Goal: Information Seeking & Learning: Learn about a topic

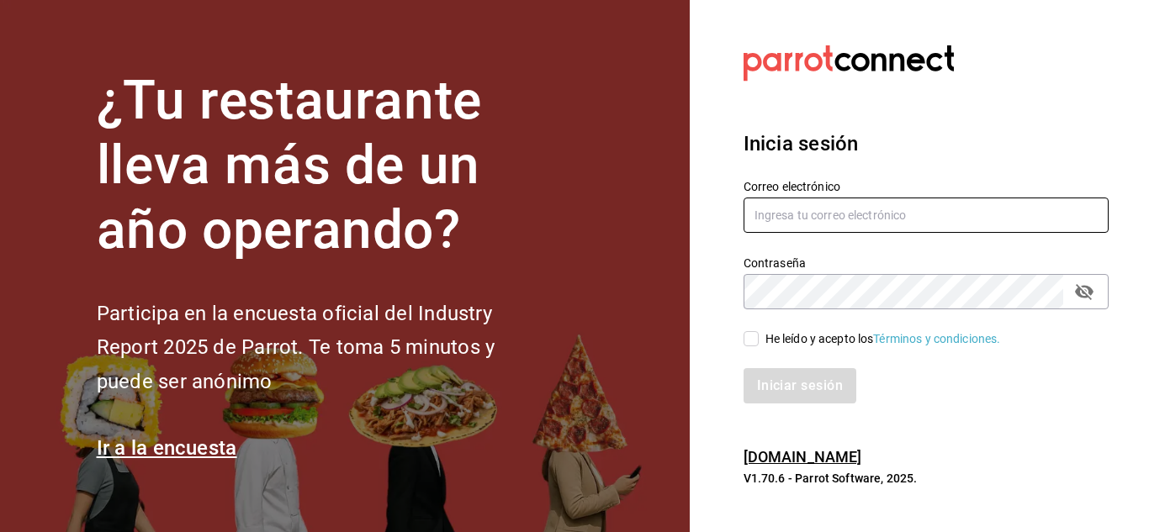
click at [879, 229] on input "text" at bounding box center [925, 215] width 365 height 35
paste input "[PERSON_NAME][EMAIL_ADDRESS][PERSON_NAME][DOMAIN_NAME]"
type input "[PERSON_NAME][EMAIL_ADDRESS][PERSON_NAME][DOMAIN_NAME]"
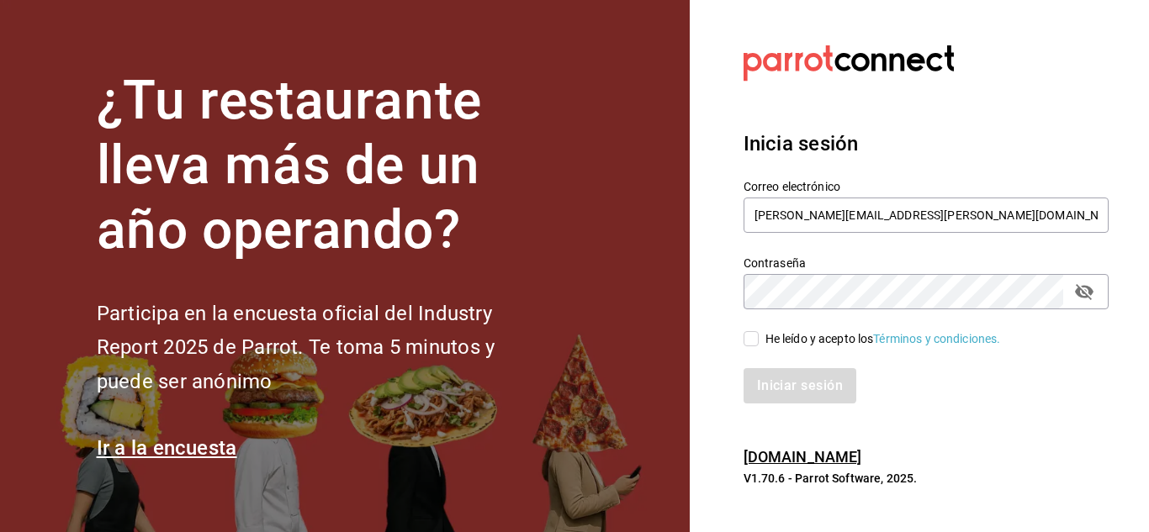
click at [754, 340] on input "He leído y acepto los Términos y condiciones." at bounding box center [750, 338] width 15 height 15
checkbox input "true"
click at [775, 383] on button "Iniciar sesión" at bounding box center [800, 385] width 114 height 35
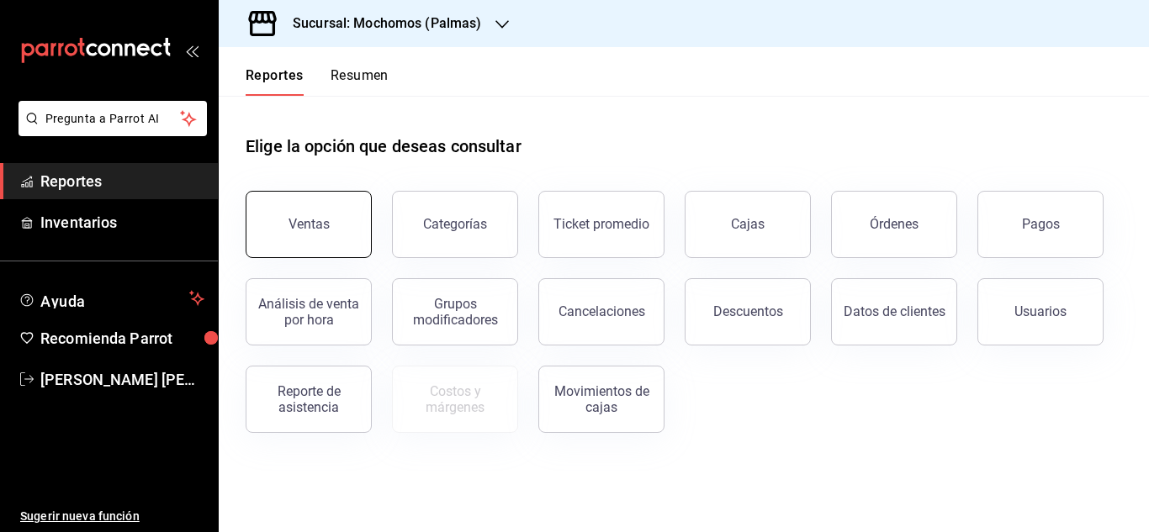
click at [315, 230] on div "Ventas" at bounding box center [308, 224] width 41 height 16
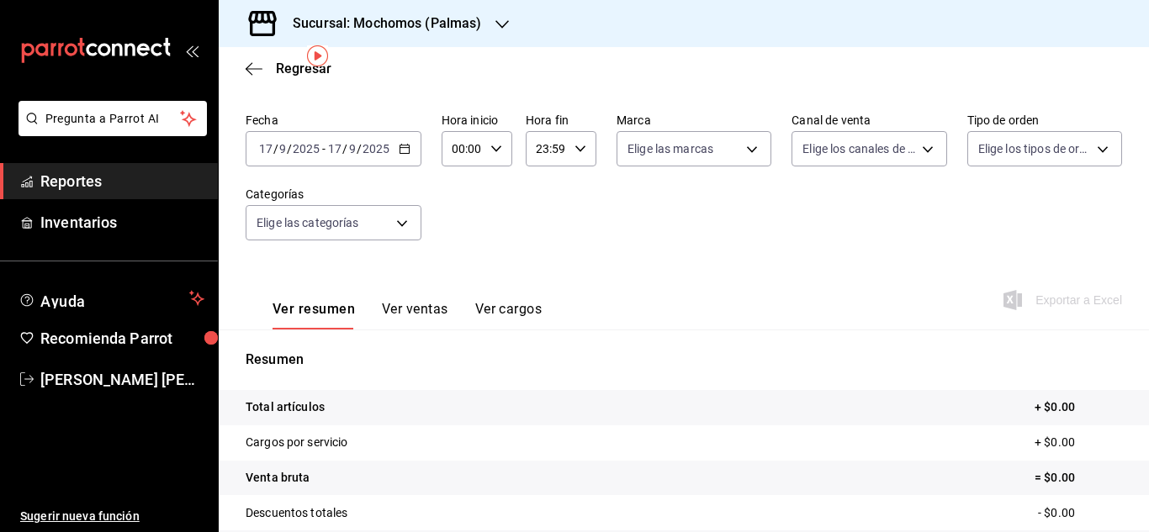
scroll to position [60, 0]
click at [405, 154] on \(Stroke\) "button" at bounding box center [404, 149] width 10 height 9
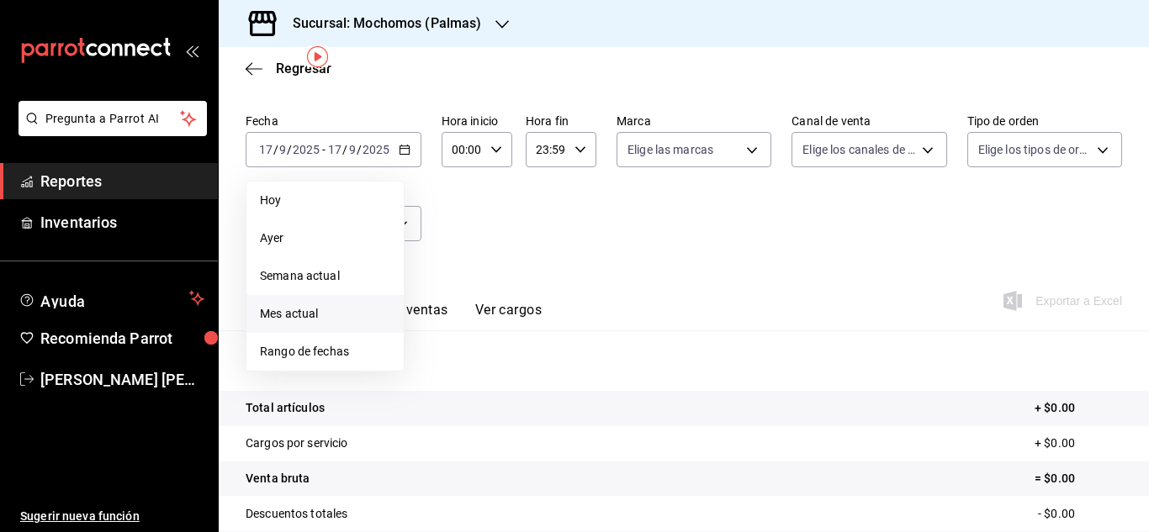
click at [300, 315] on span "Mes actual" at bounding box center [325, 314] width 130 height 18
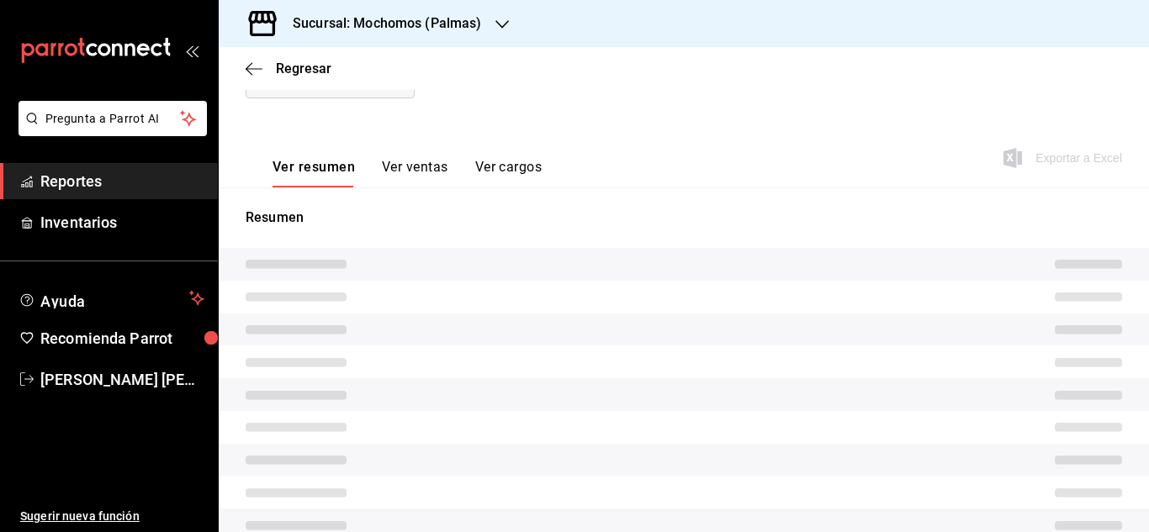
scroll to position [206, 0]
click at [460, 352] on tr at bounding box center [684, 358] width 930 height 33
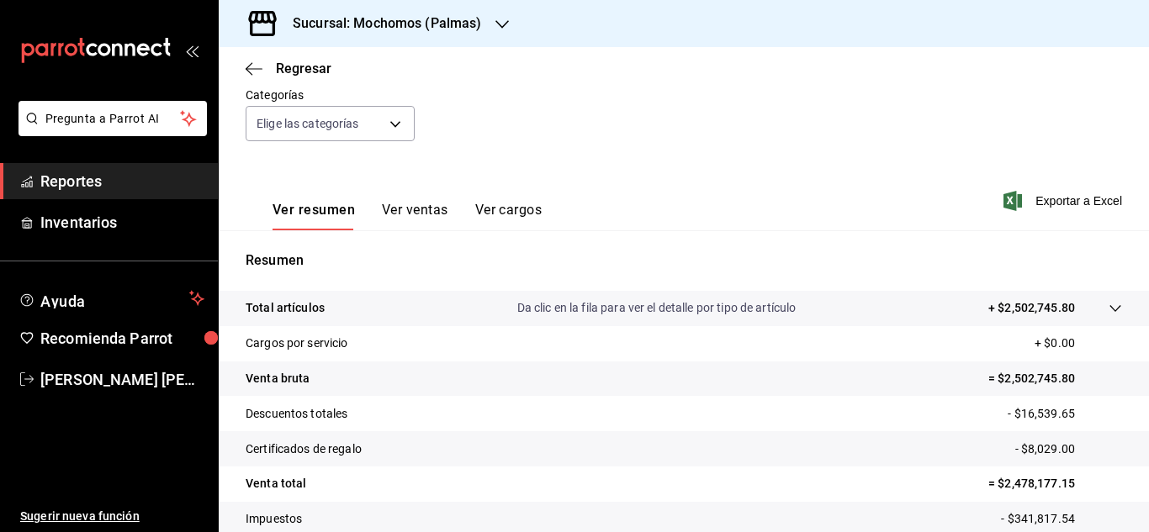
scroll to position [159, 0]
click at [1061, 188] on div "Ver resumen Ver ventas Ver cargos Exportar a Excel" at bounding box center [684, 196] width 930 height 69
click at [1062, 206] on span "Exportar a Excel" at bounding box center [1064, 202] width 115 height 20
click at [411, 222] on button "Ver ventas" at bounding box center [415, 217] width 66 height 29
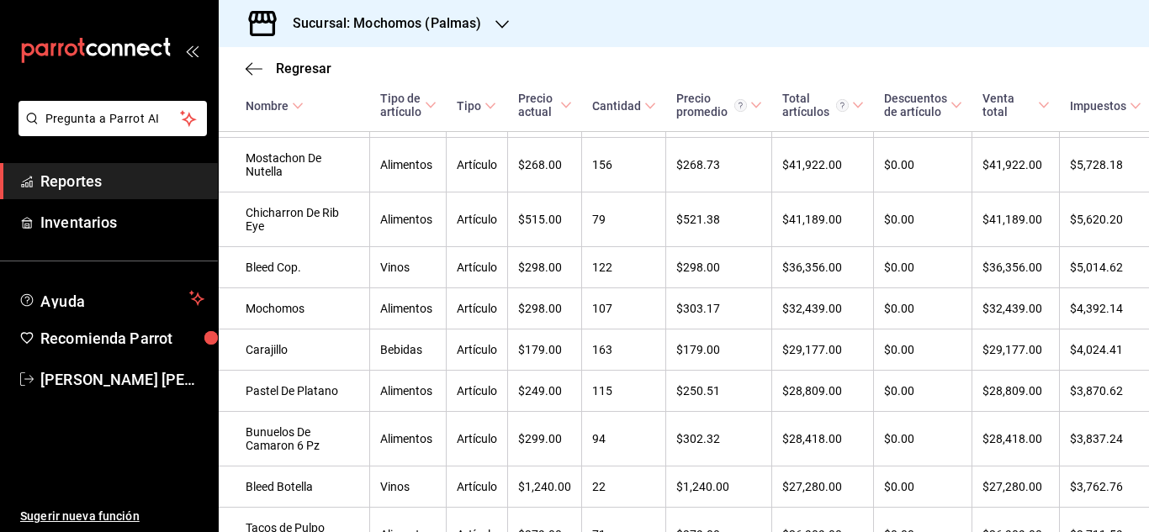
scroll to position [1034, 0]
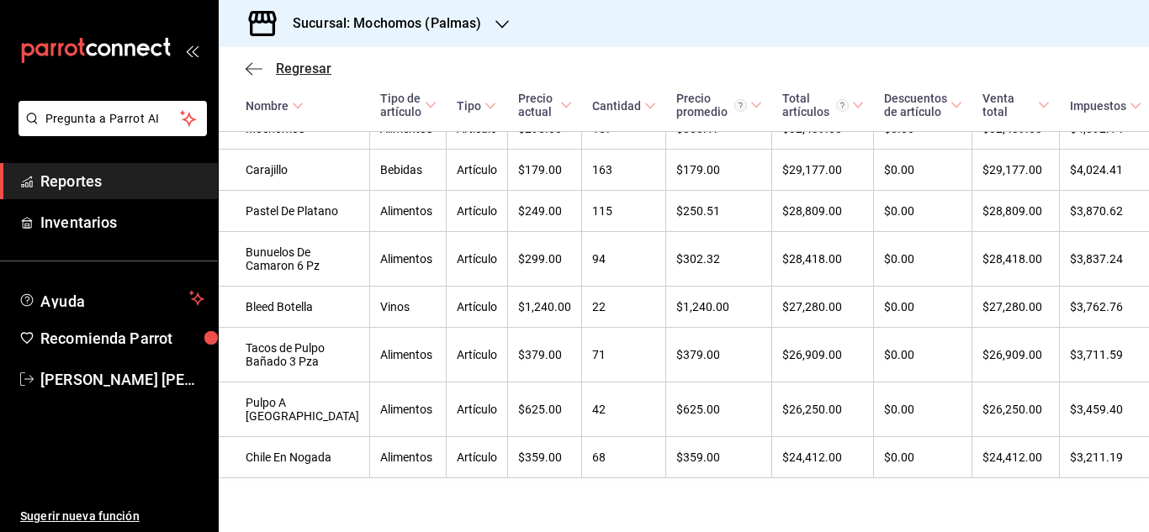
click at [267, 67] on span "Regresar" at bounding box center [289, 69] width 86 height 16
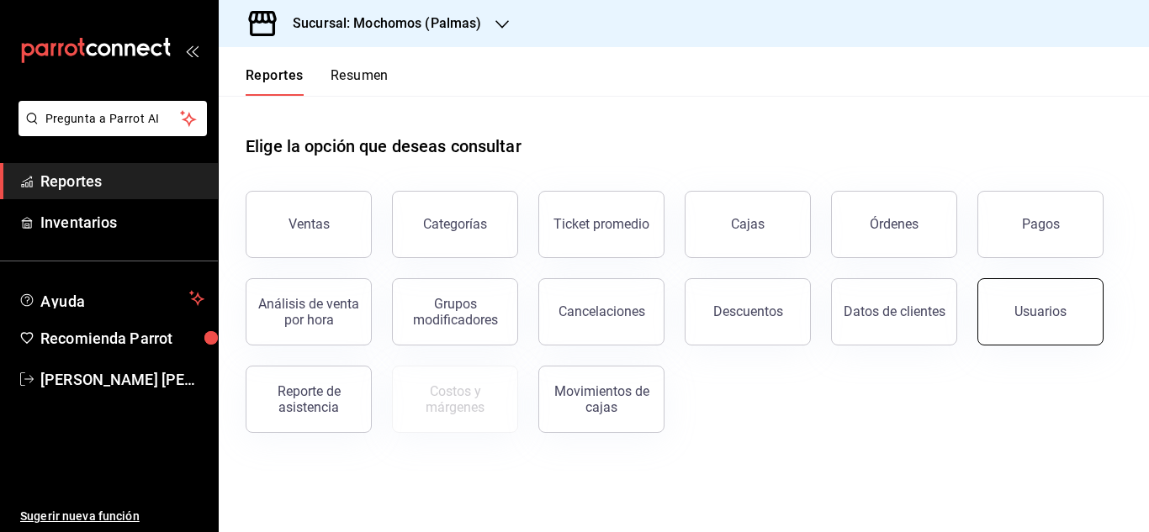
click at [1013, 316] on button "Usuarios" at bounding box center [1040, 311] width 126 height 67
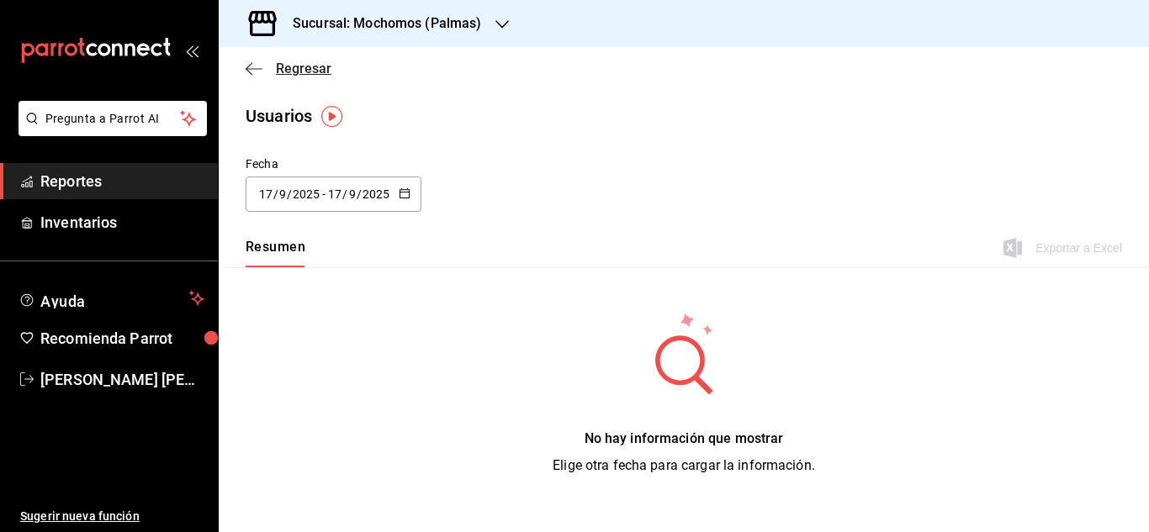
click at [249, 71] on icon "button" at bounding box center [249, 68] width 7 height 13
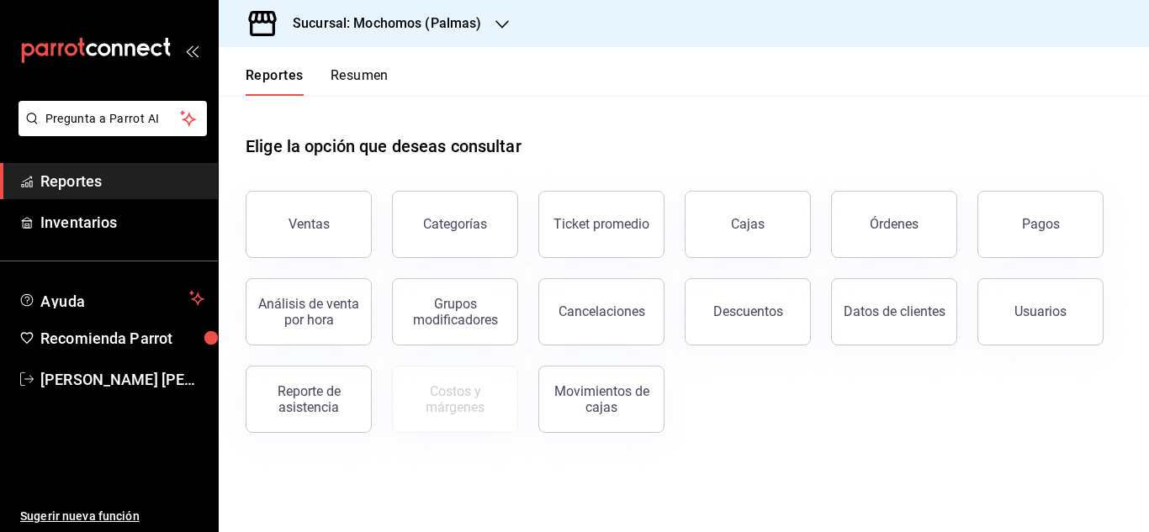
click at [1062, 346] on div "Ventas Categorías Ticket promedio Cajas Órdenes Pagos Análisis de venta por hor…" at bounding box center [673, 302] width 896 height 262
click at [1088, 324] on button "Usuarios" at bounding box center [1040, 311] width 126 height 67
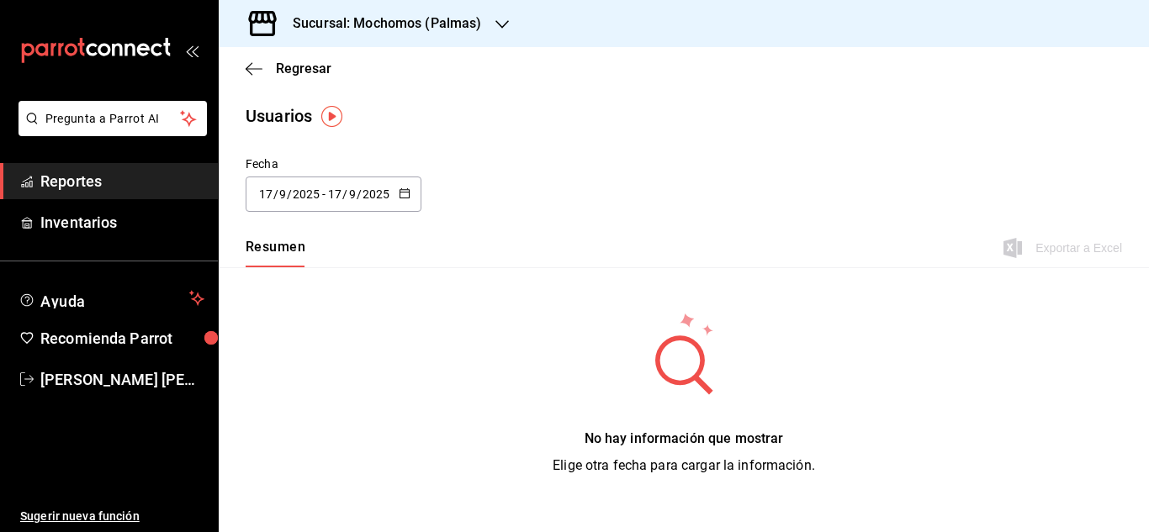
click at [402, 199] on button "button" at bounding box center [405, 195] width 12 height 14
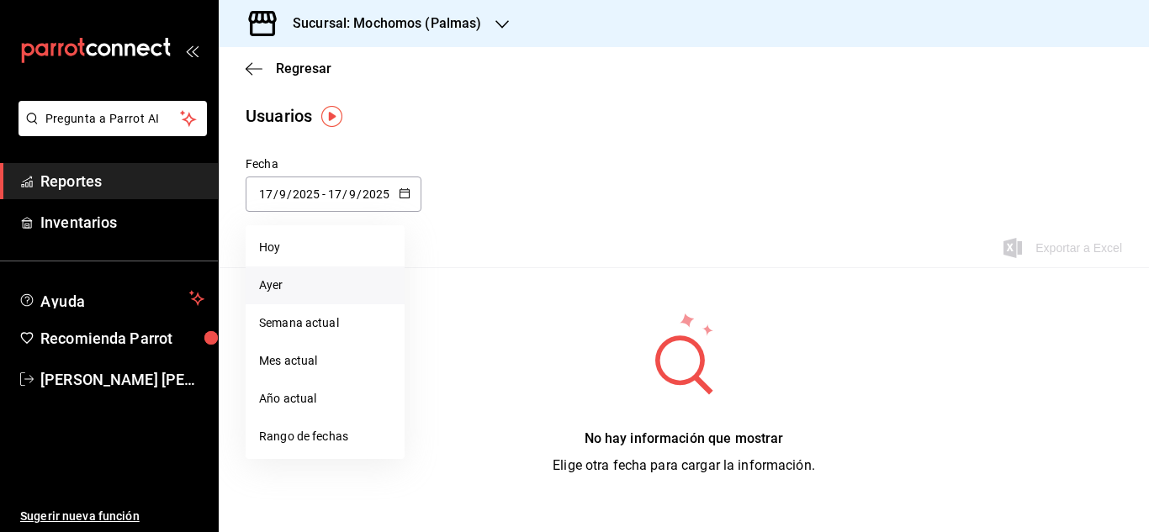
click at [267, 281] on li "Ayer" at bounding box center [325, 286] width 159 height 38
type input "[DATE]"
type input "16"
type input "[DATE]"
type input "16"
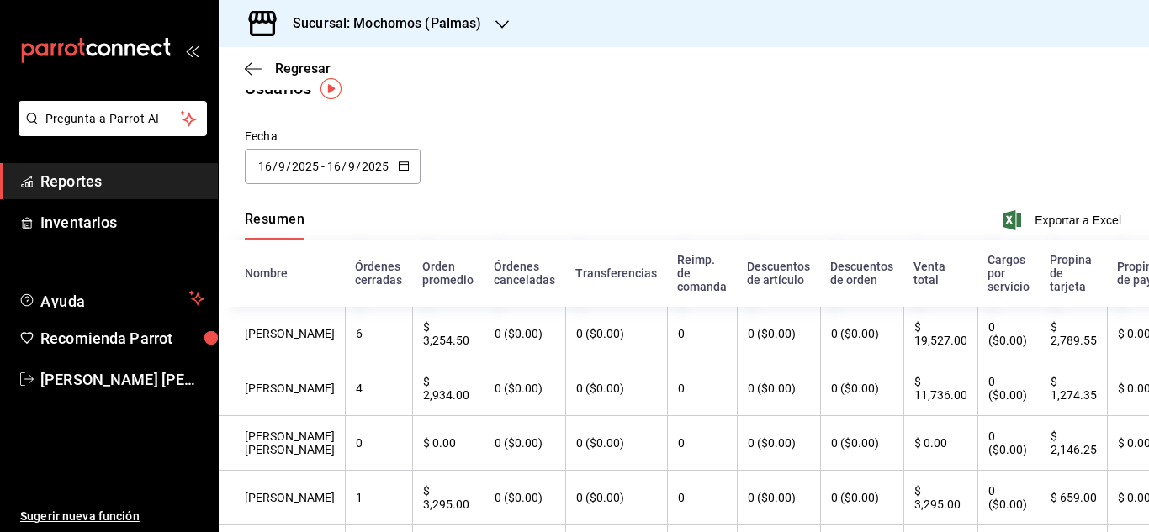
scroll to position [0, 1]
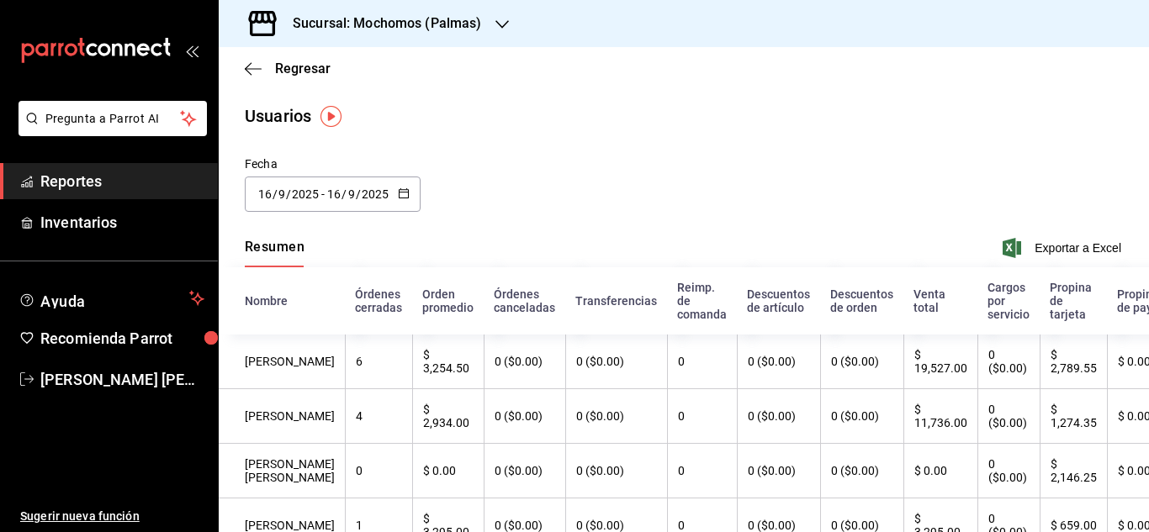
click at [261, 29] on icon at bounding box center [263, 24] width 34 height 34
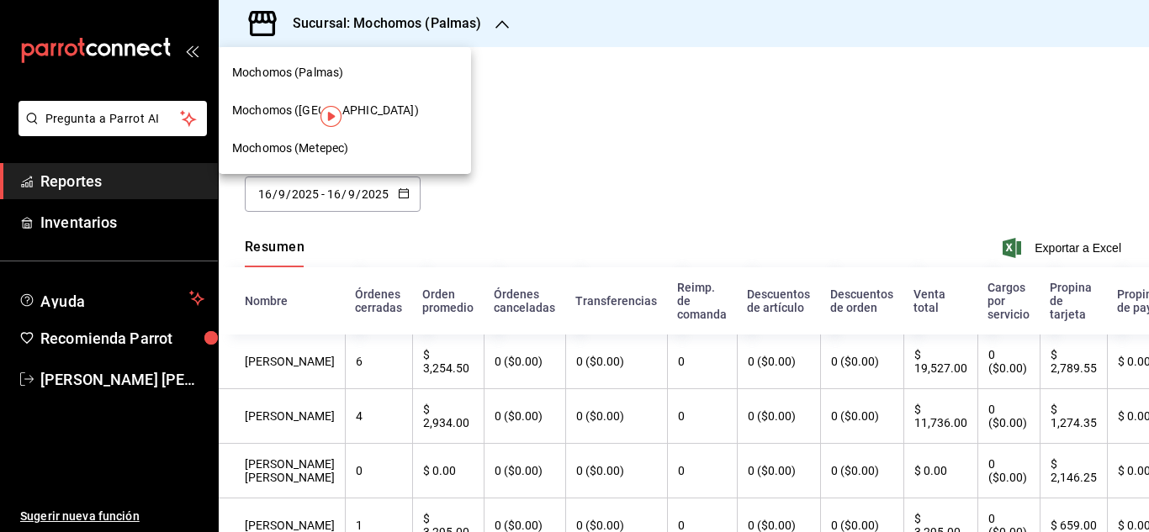
click at [311, 153] on span "Mochomos (Metepec)" at bounding box center [290, 149] width 116 height 18
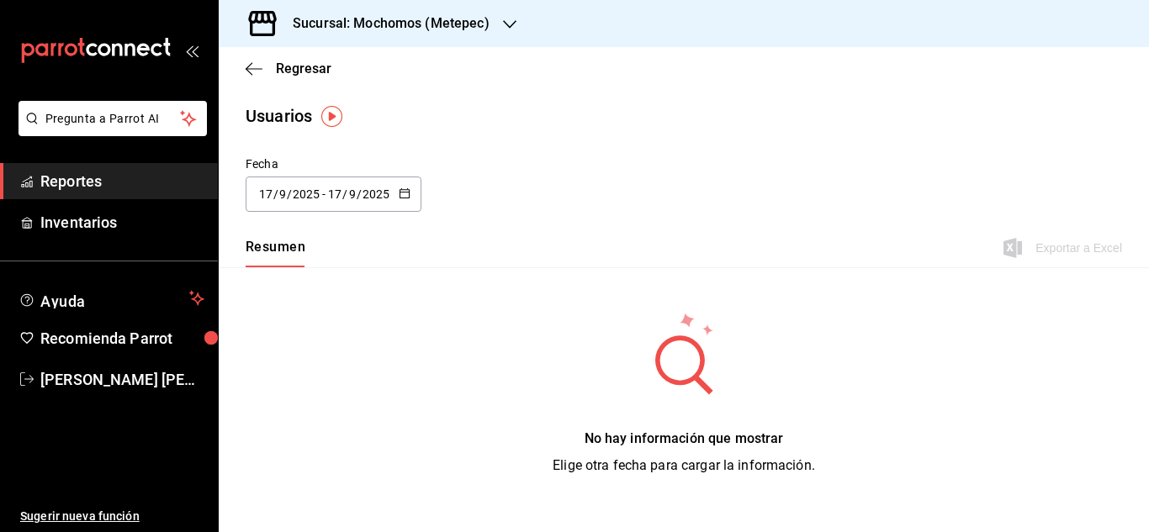
type input "[DATE]"
type input "16"
type input "[DATE]"
type input "16"
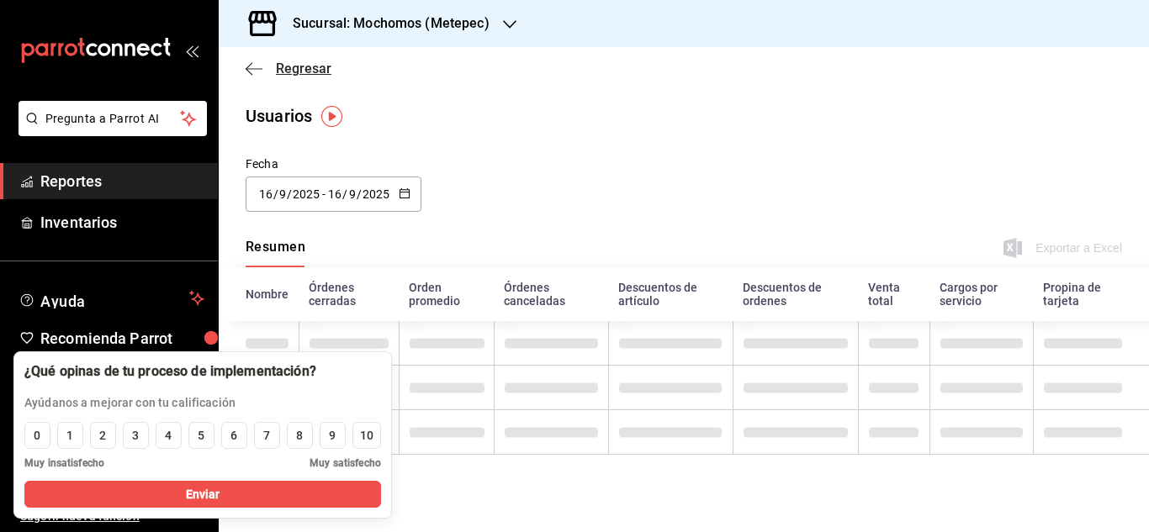
click at [290, 68] on span "Regresar" at bounding box center [304, 69] width 56 height 16
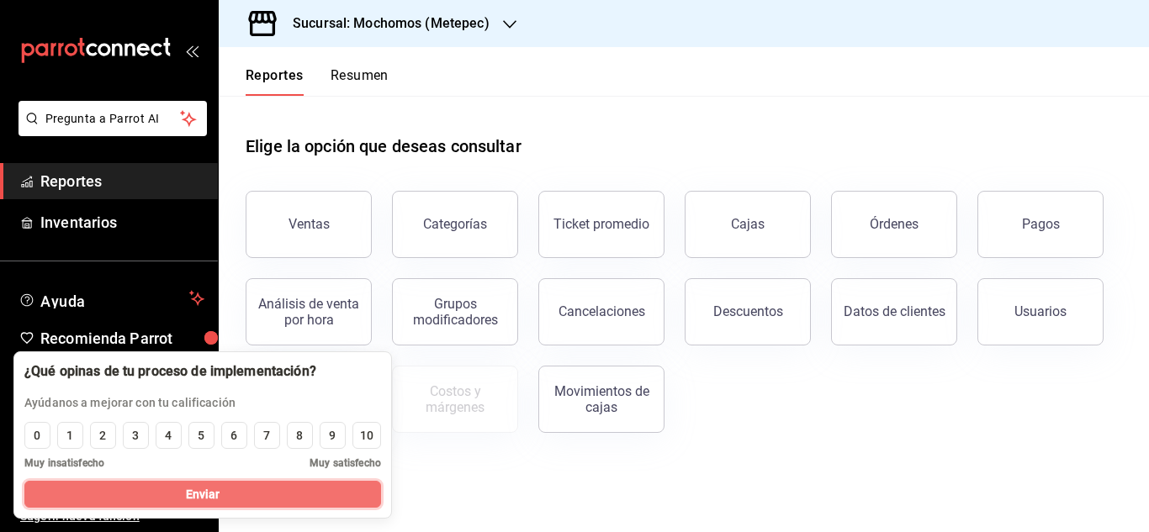
click at [278, 496] on button "Enviar" at bounding box center [202, 494] width 357 height 27
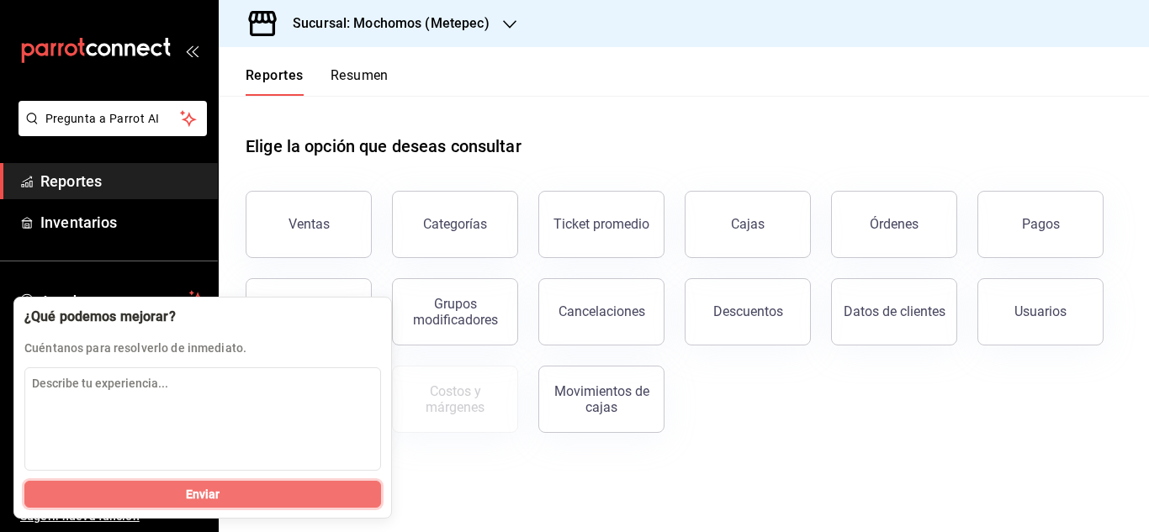
click at [266, 490] on button "Enviar" at bounding box center [202, 494] width 357 height 27
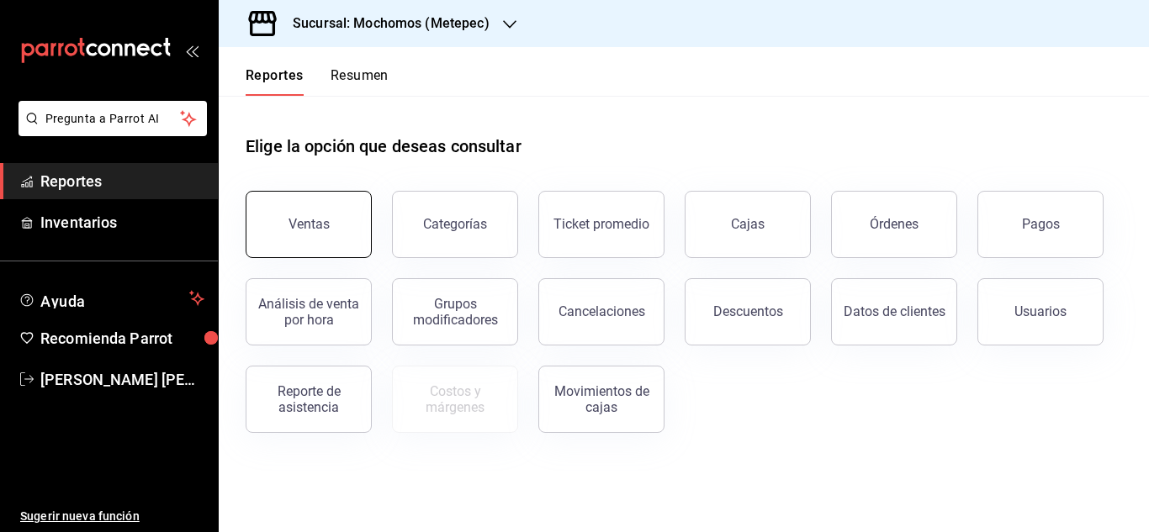
click at [321, 228] on div "Ventas" at bounding box center [308, 224] width 41 height 16
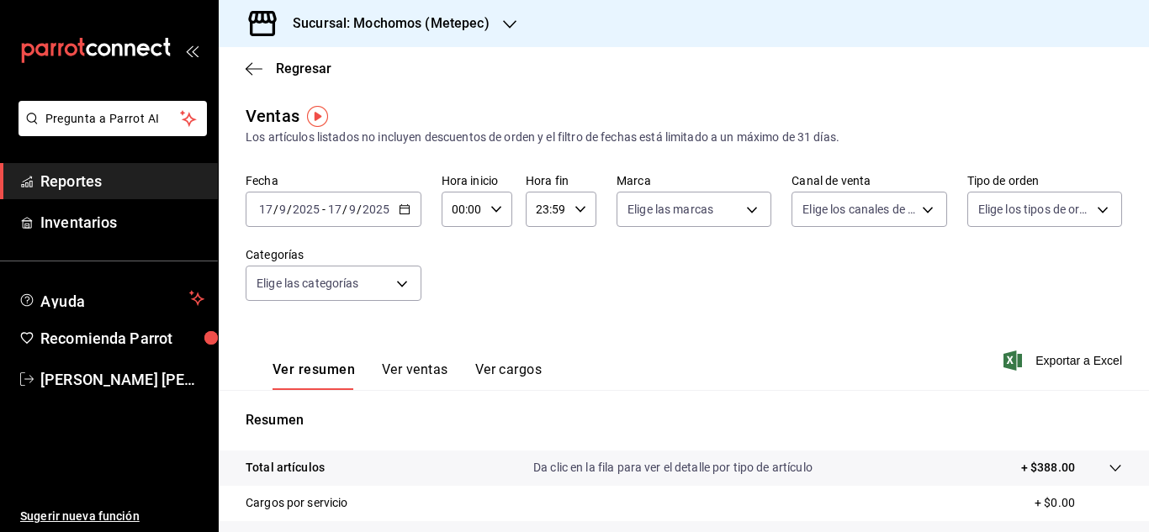
click at [399, 205] on icon "button" at bounding box center [405, 210] width 12 height 12
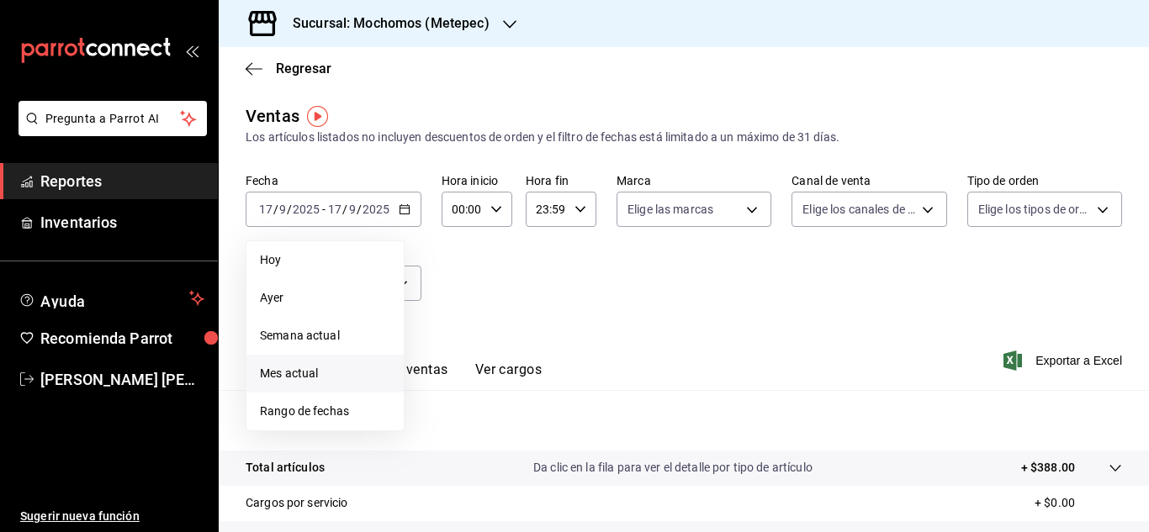
click at [287, 378] on span "Mes actual" at bounding box center [325, 374] width 130 height 18
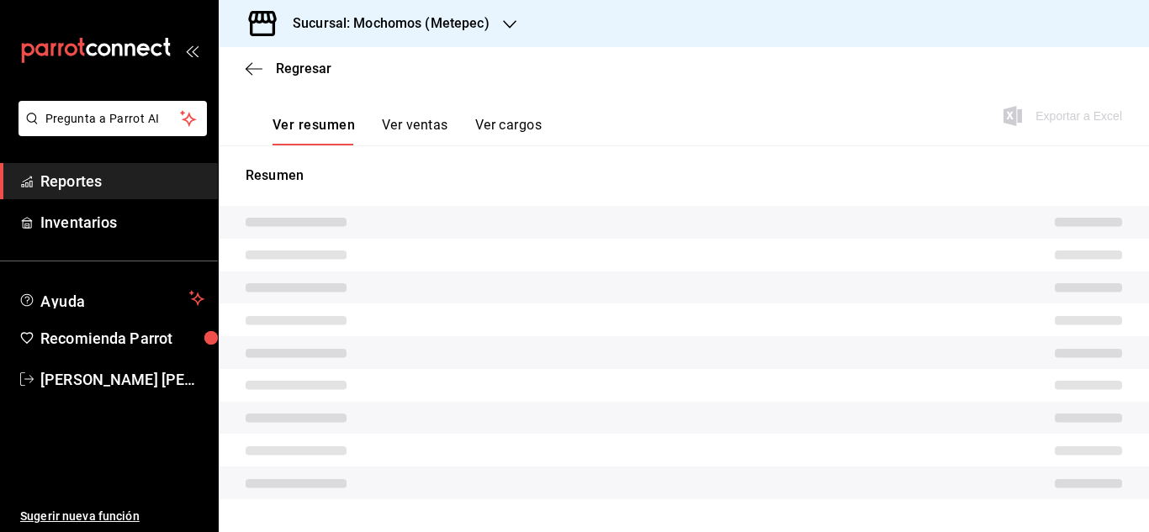
scroll to position [264, 0]
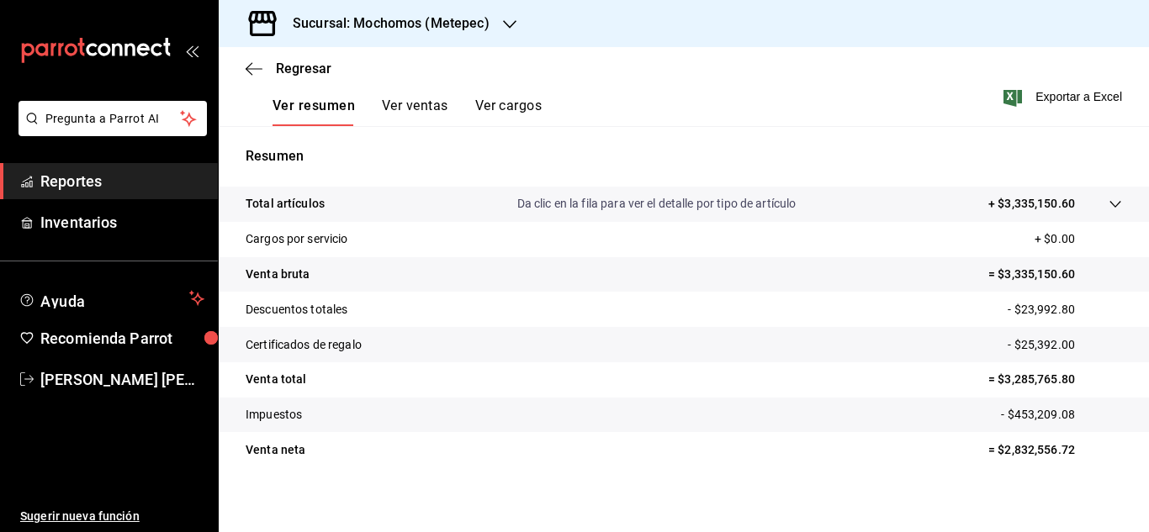
click at [1109, 204] on icon at bounding box center [1114, 204] width 11 height 7
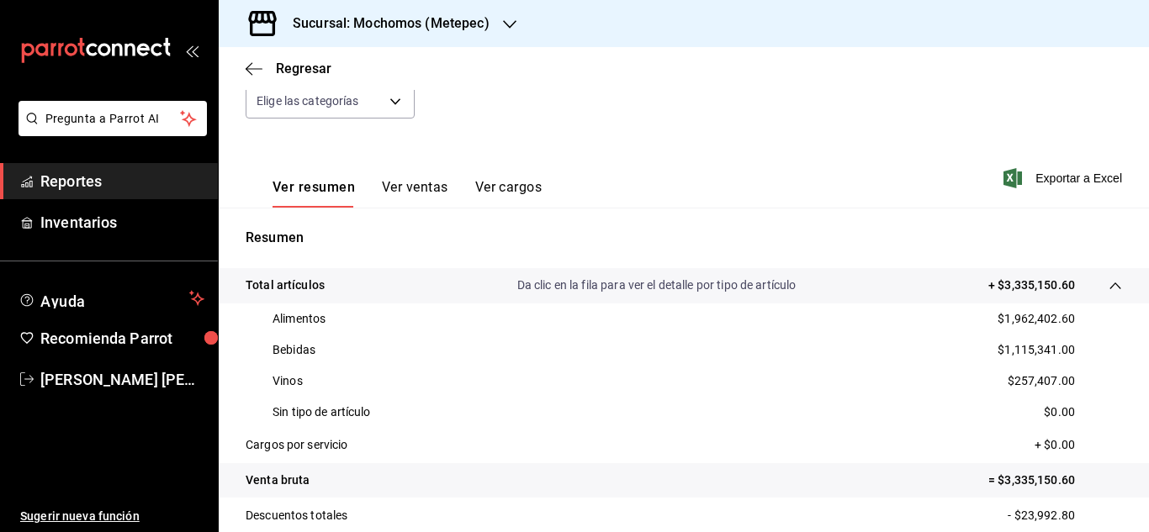
scroll to position [182, 0]
click at [401, 186] on button "Ver ventas" at bounding box center [415, 194] width 66 height 29
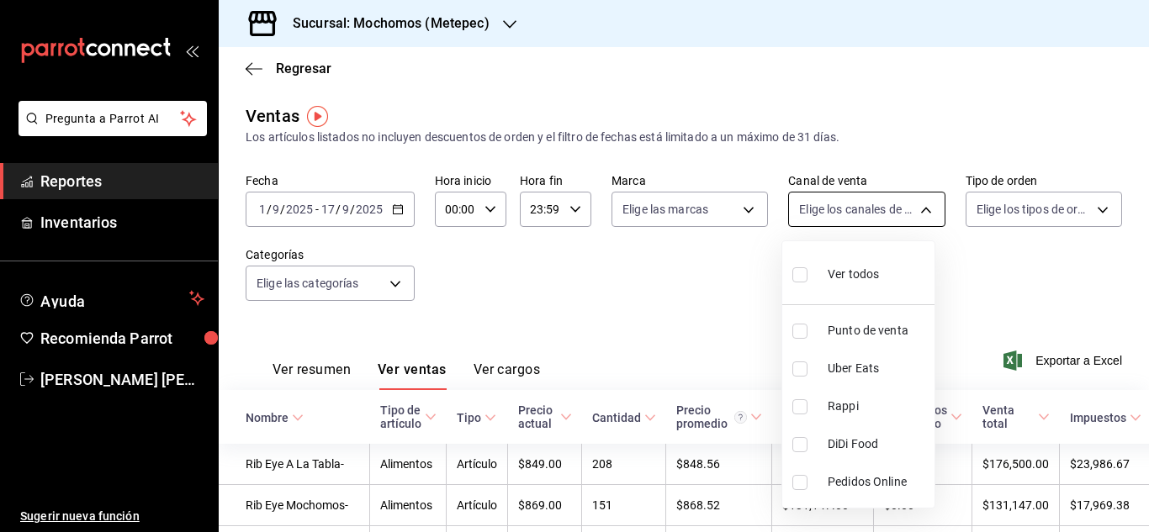
click at [915, 209] on body "Pregunta a Parrot AI Reportes Inventarios Ayuda Recomienda Parrot [PERSON_NAME]…" at bounding box center [574, 266] width 1149 height 532
click at [1013, 215] on div at bounding box center [574, 266] width 1149 height 532
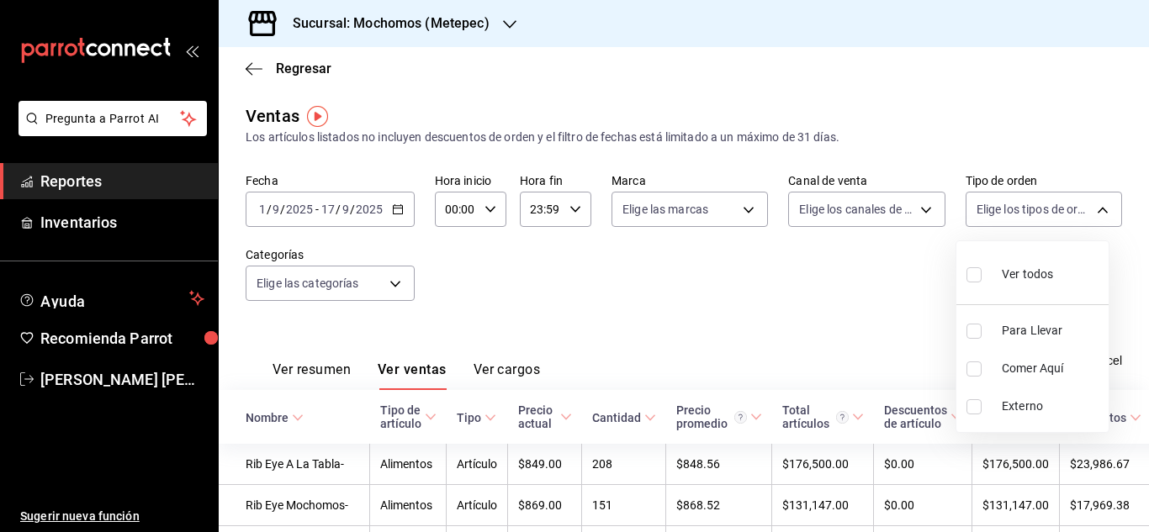
click at [1013, 215] on body "Pregunta a Parrot AI Reportes Inventarios Ayuda Recomienda Parrot [PERSON_NAME]…" at bounding box center [574, 266] width 1149 height 532
click at [1013, 215] on div at bounding box center [574, 266] width 1149 height 532
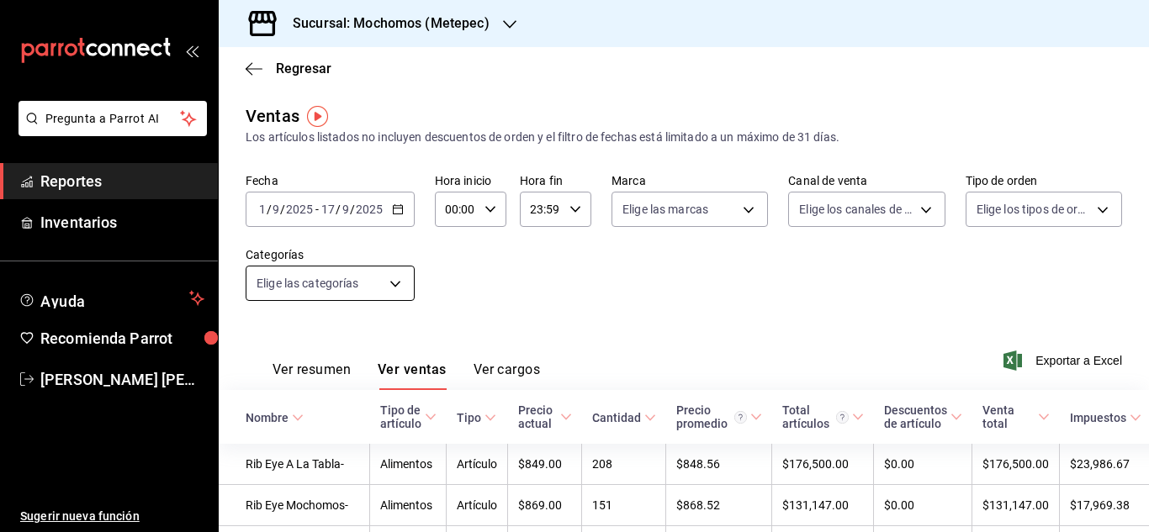
click at [393, 290] on body "Pregunta a Parrot AI Reportes Inventarios Ayuda Recomienda Parrot [PERSON_NAME]…" at bounding box center [574, 266] width 1149 height 532
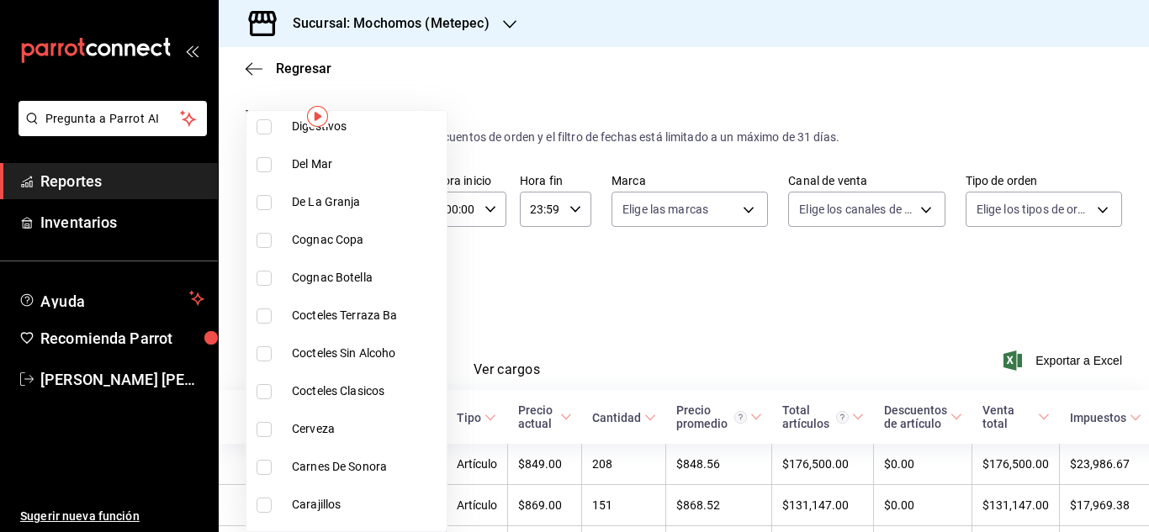
scroll to position [2060, 0]
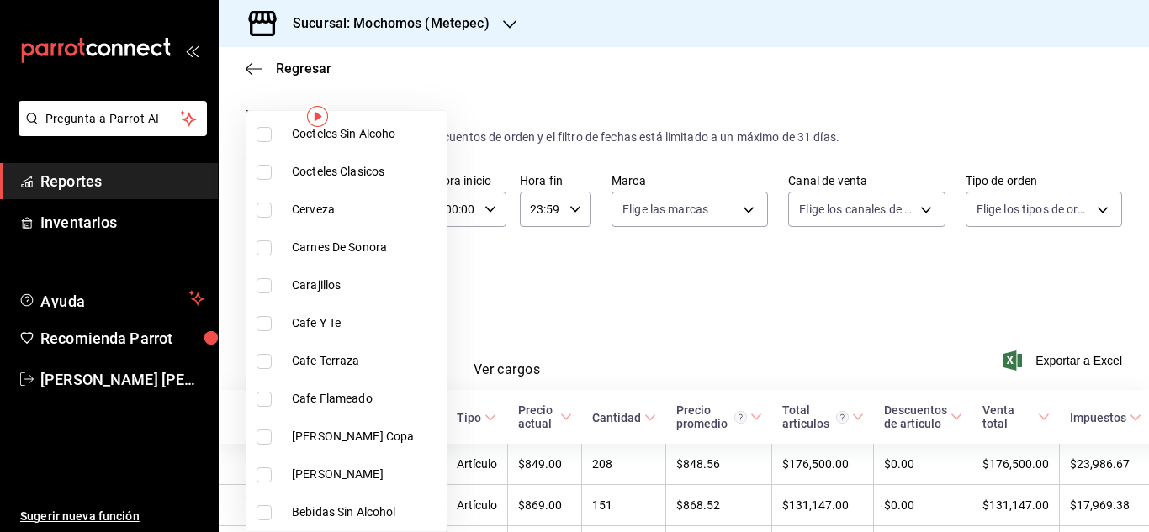
click at [684, 309] on div at bounding box center [574, 266] width 1149 height 532
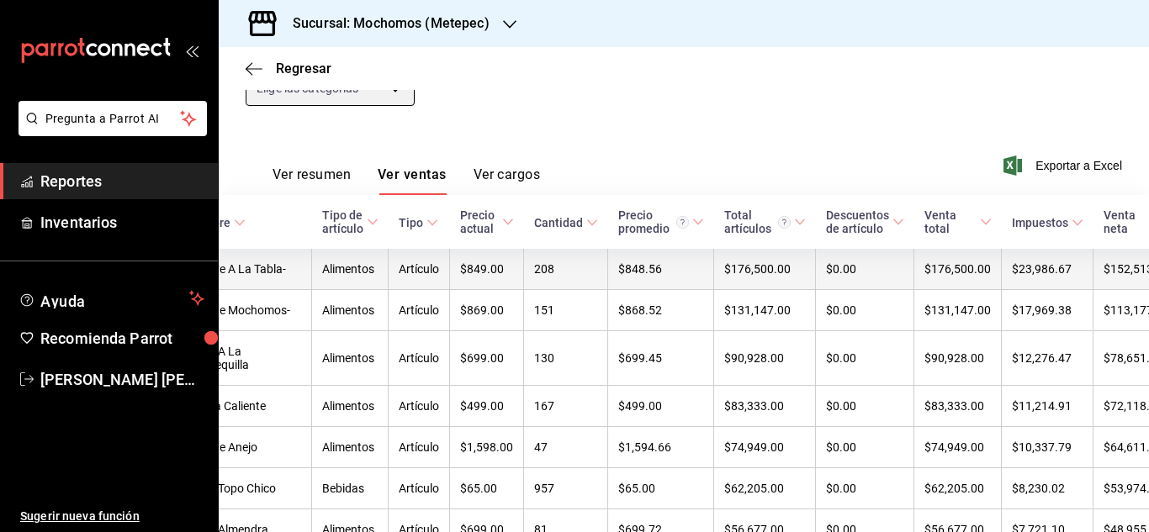
scroll to position [102, 0]
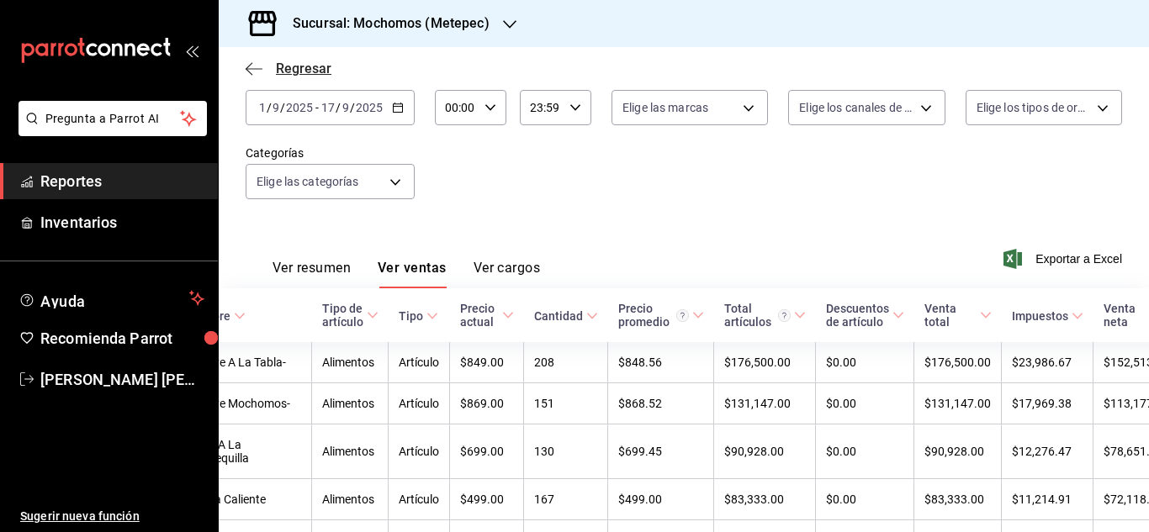
click at [286, 66] on span "Regresar" at bounding box center [304, 69] width 56 height 16
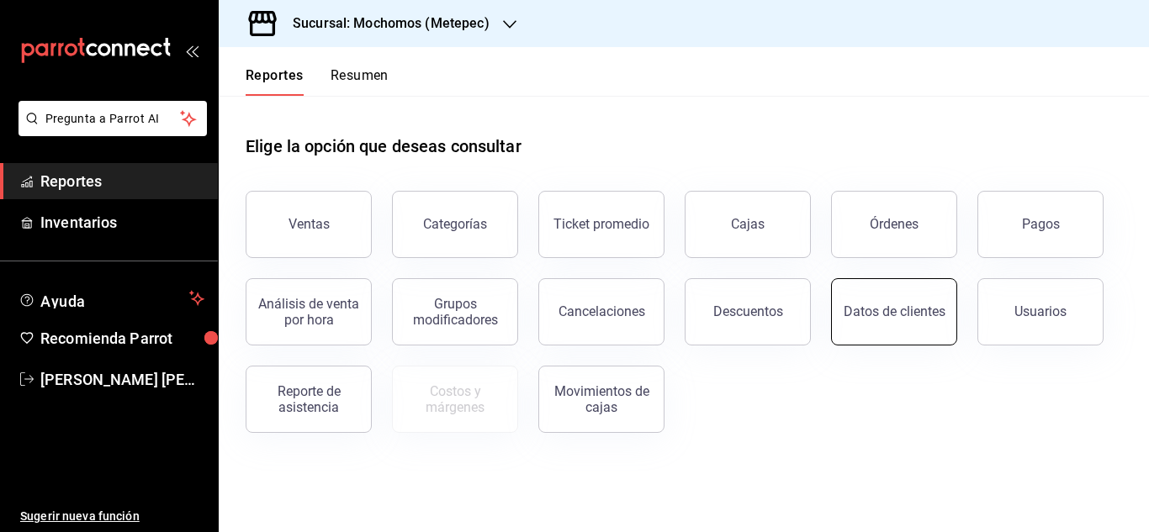
click at [865, 313] on div "Datos de clientes" at bounding box center [895, 312] width 102 height 16
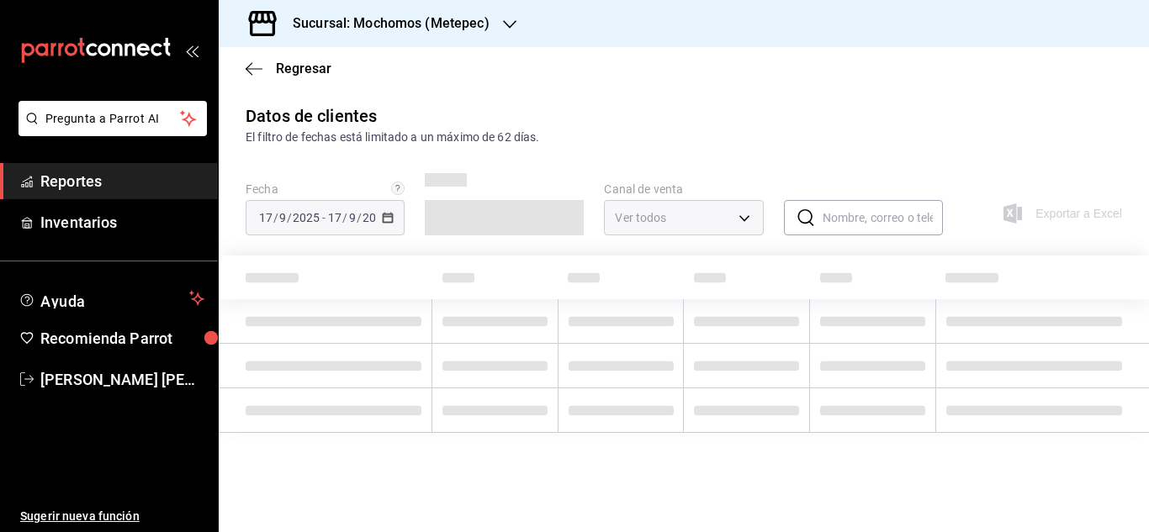
type input "PARROT,DIDI_FOOD,ONLINE"
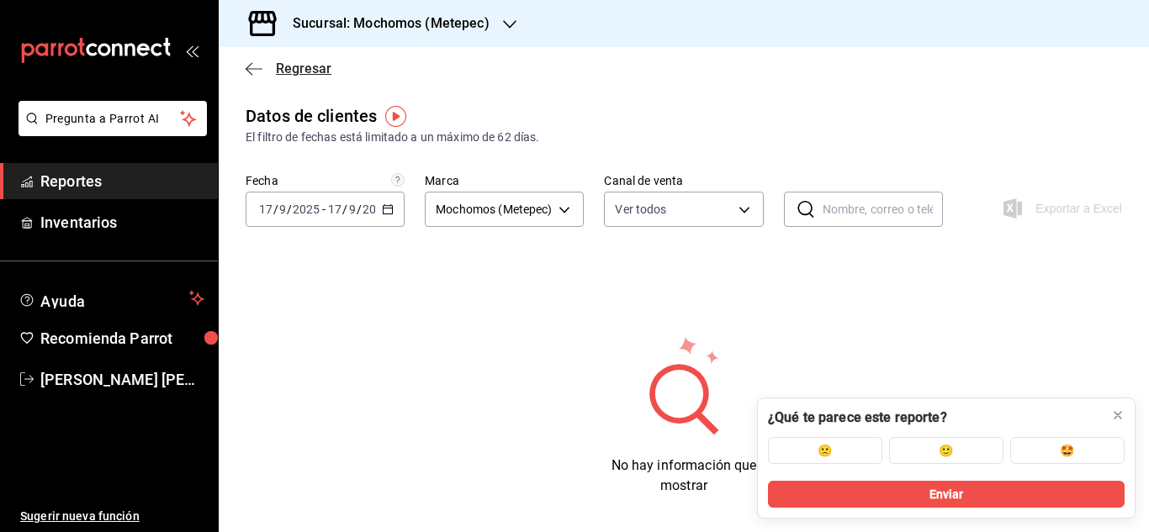
click at [259, 69] on icon "button" at bounding box center [254, 68] width 17 height 1
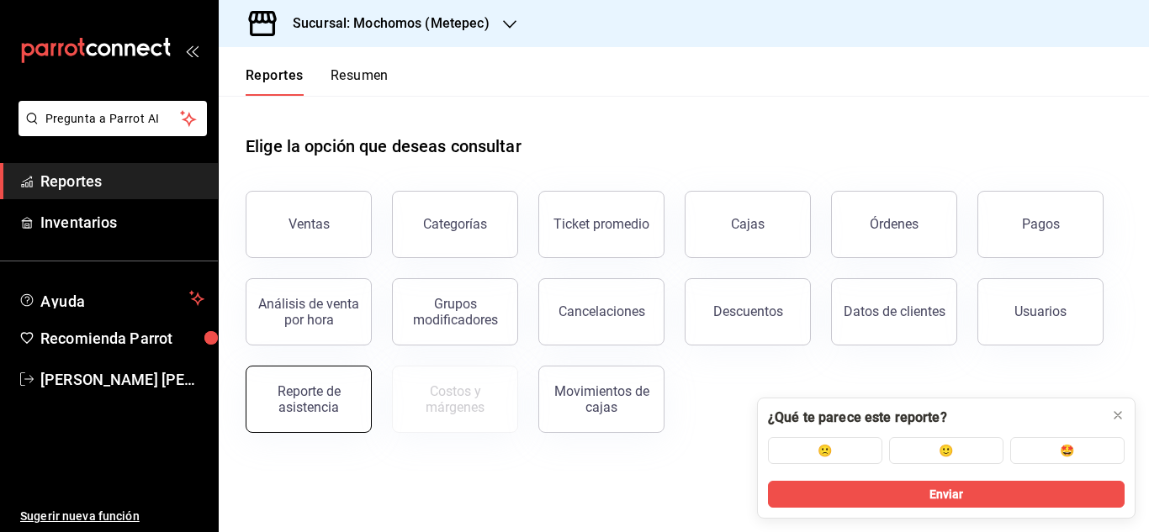
click at [327, 376] on button "Reporte de asistencia" at bounding box center [309, 399] width 126 height 67
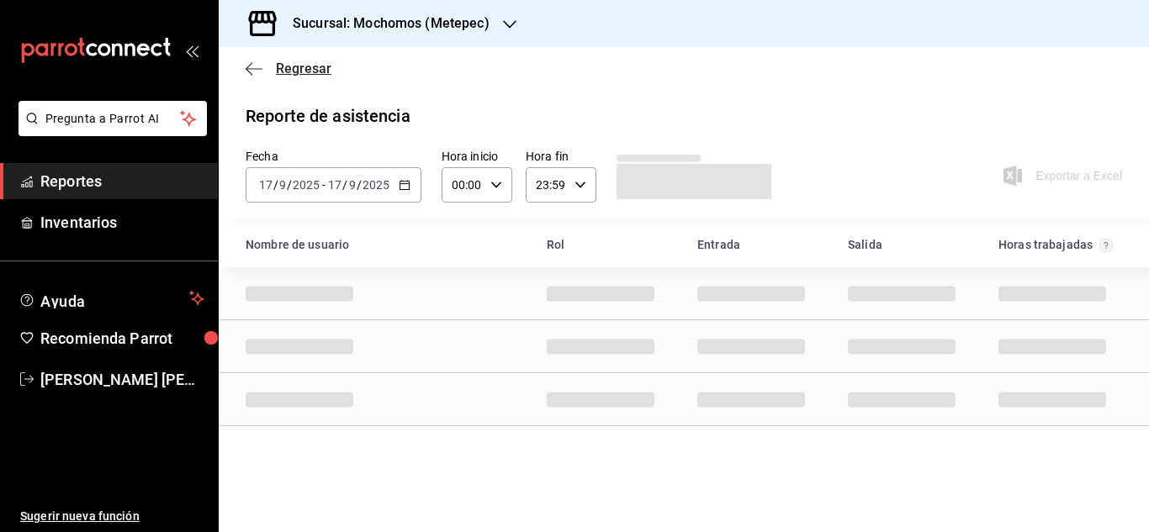
click at [268, 72] on span "Regresar" at bounding box center [289, 69] width 86 height 16
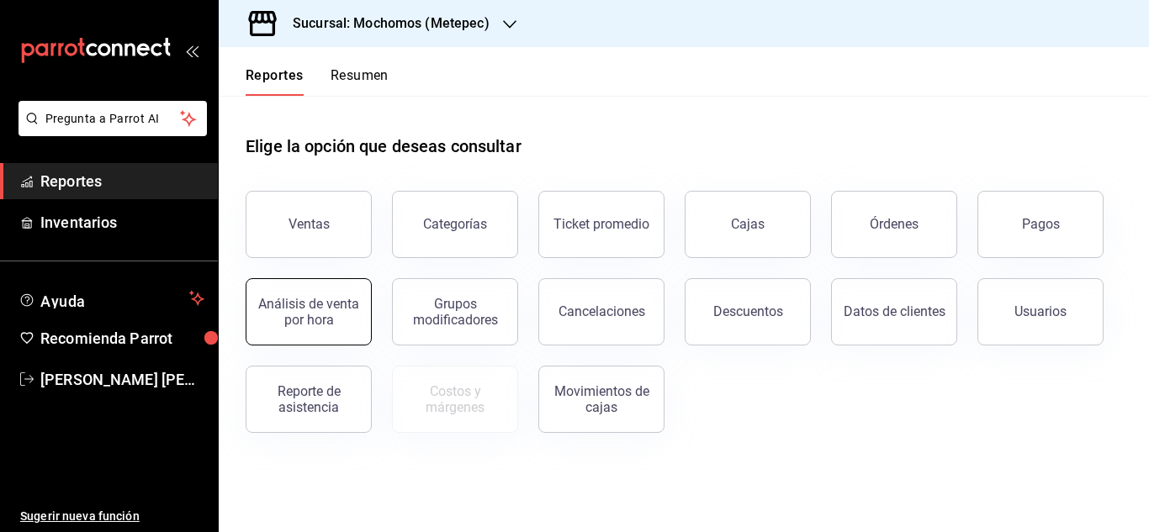
click at [330, 304] on div "Análisis de venta por hora" at bounding box center [309, 312] width 104 height 32
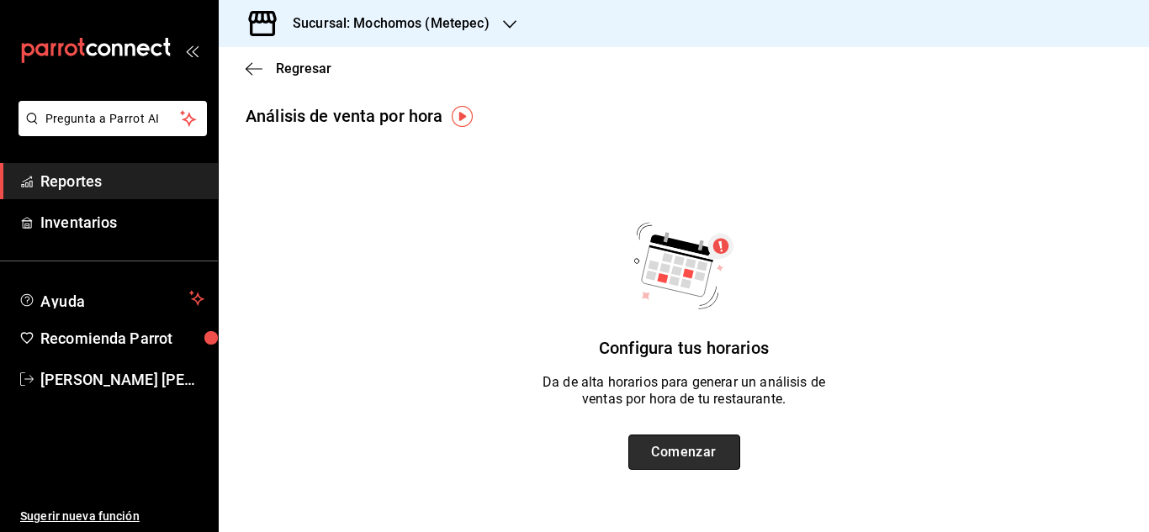
click at [678, 452] on button "Comenzar" at bounding box center [684, 452] width 112 height 35
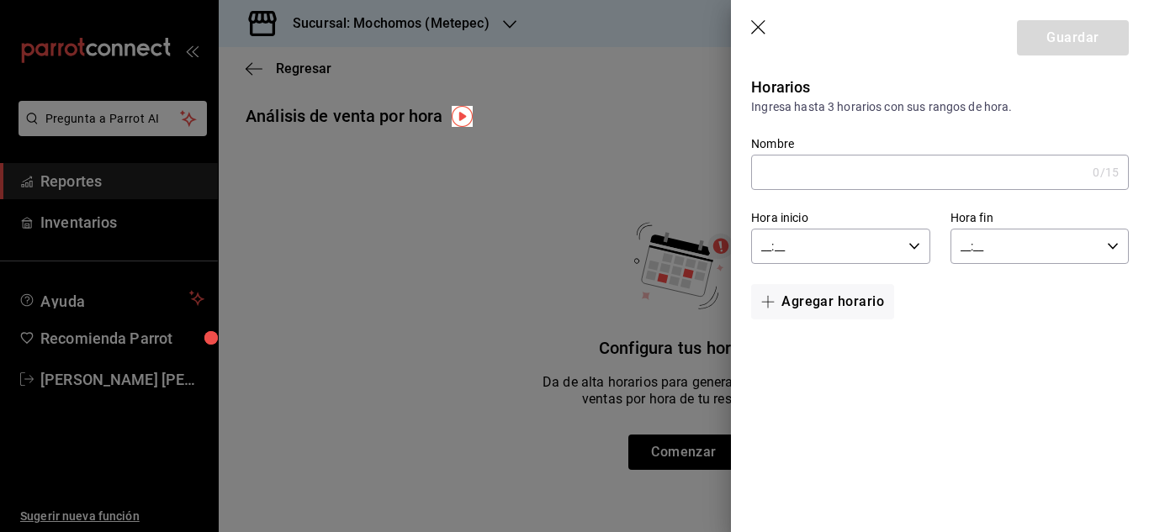
click at [255, 72] on div at bounding box center [574, 266] width 1149 height 532
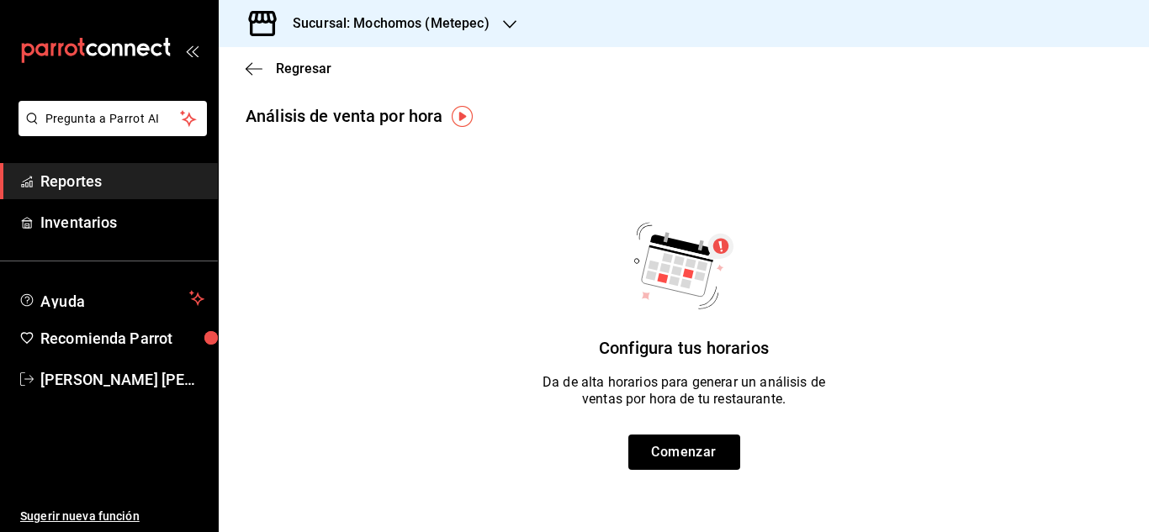
click at [255, 72] on icon "button" at bounding box center [254, 68] width 17 height 15
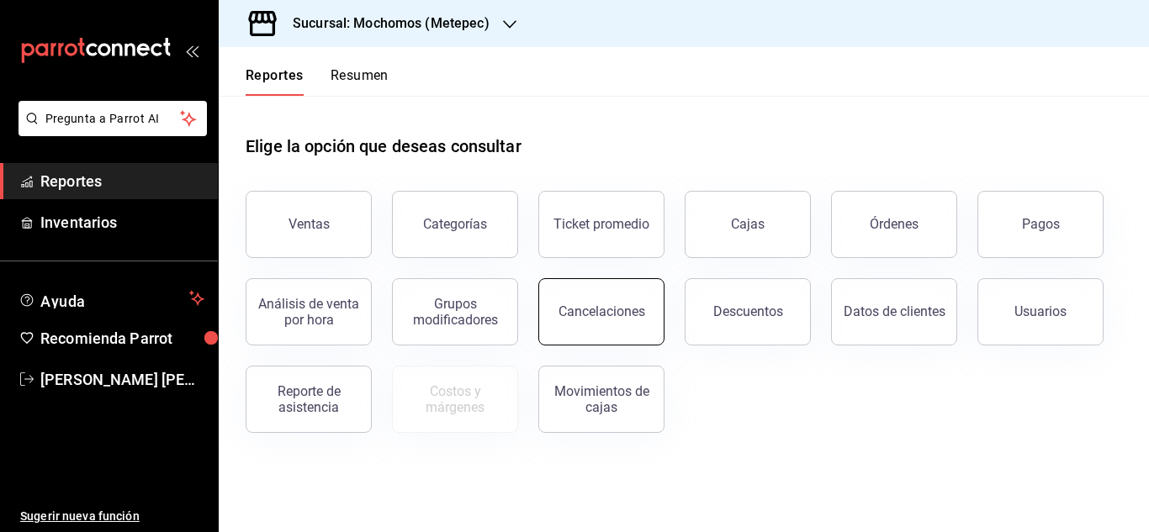
click at [606, 305] on div "Cancelaciones" at bounding box center [601, 312] width 87 height 16
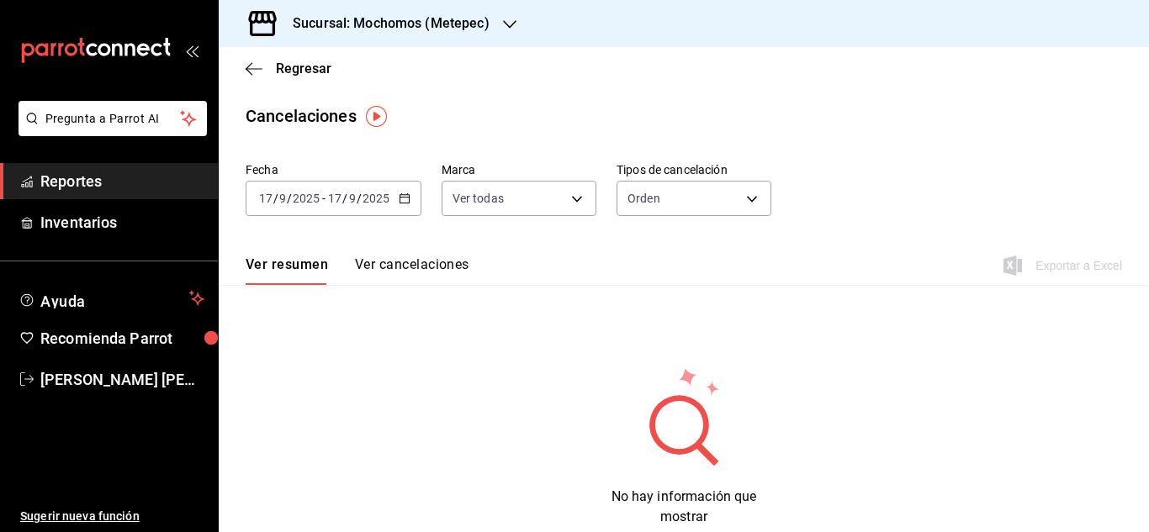
click at [412, 198] on div "[DATE] [DATE] - [DATE] [DATE]" at bounding box center [334, 198] width 176 height 35
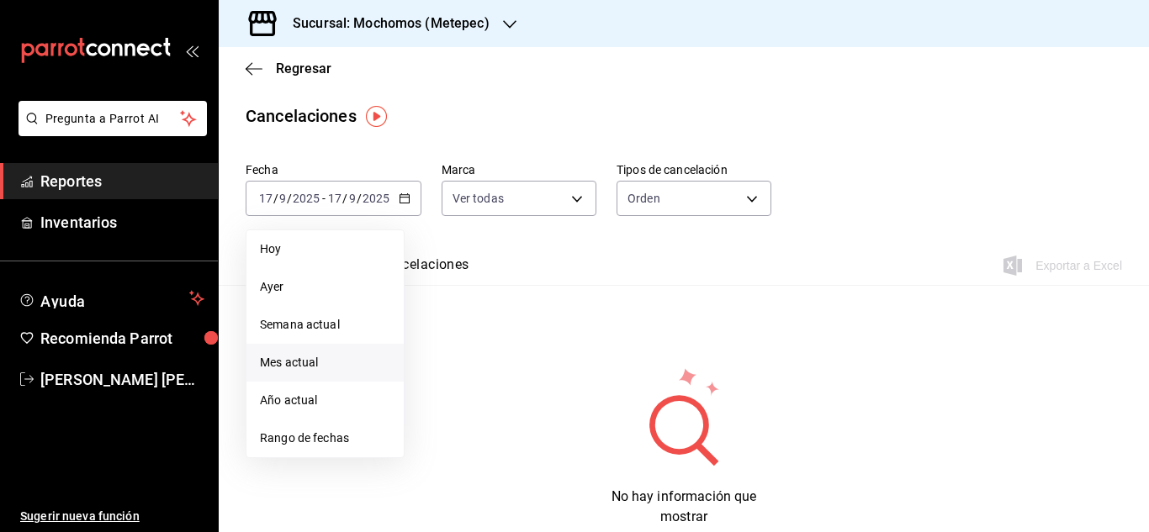
click at [314, 362] on span "Mes actual" at bounding box center [325, 363] width 130 height 18
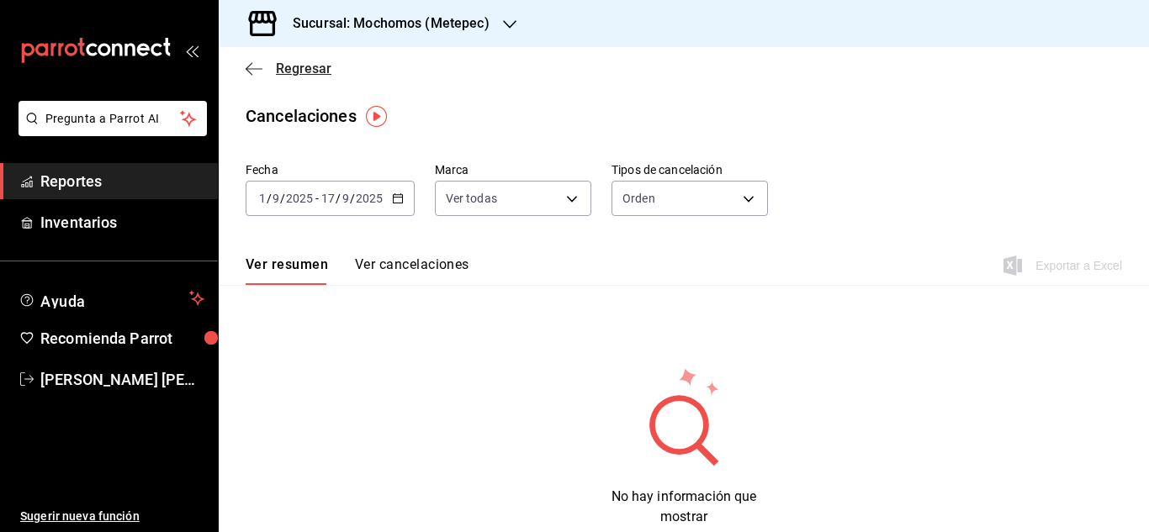
click at [261, 66] on icon "button" at bounding box center [254, 68] width 17 height 15
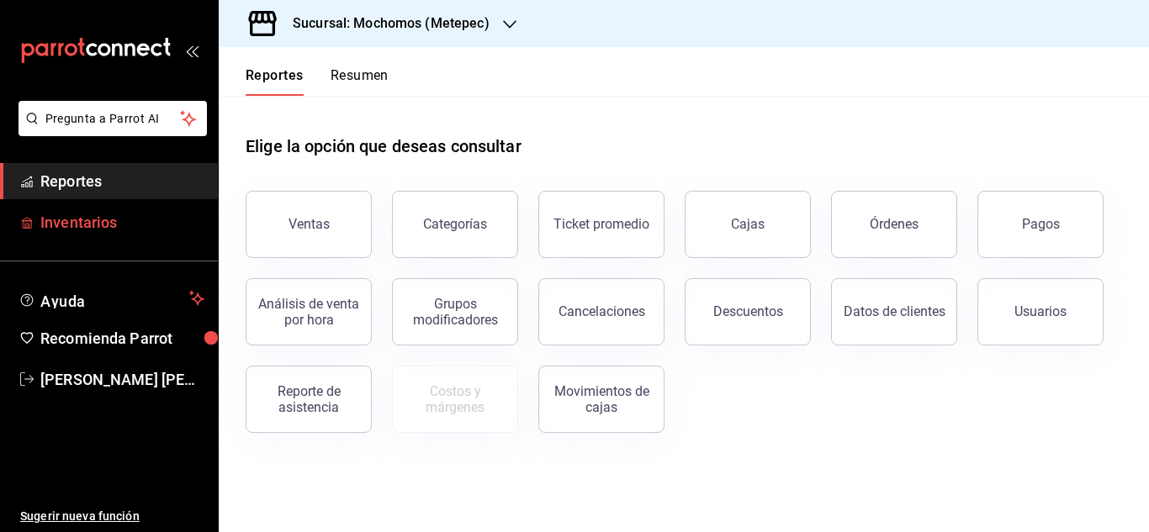
click at [75, 217] on span "Inventarios" at bounding box center [122, 222] width 164 height 23
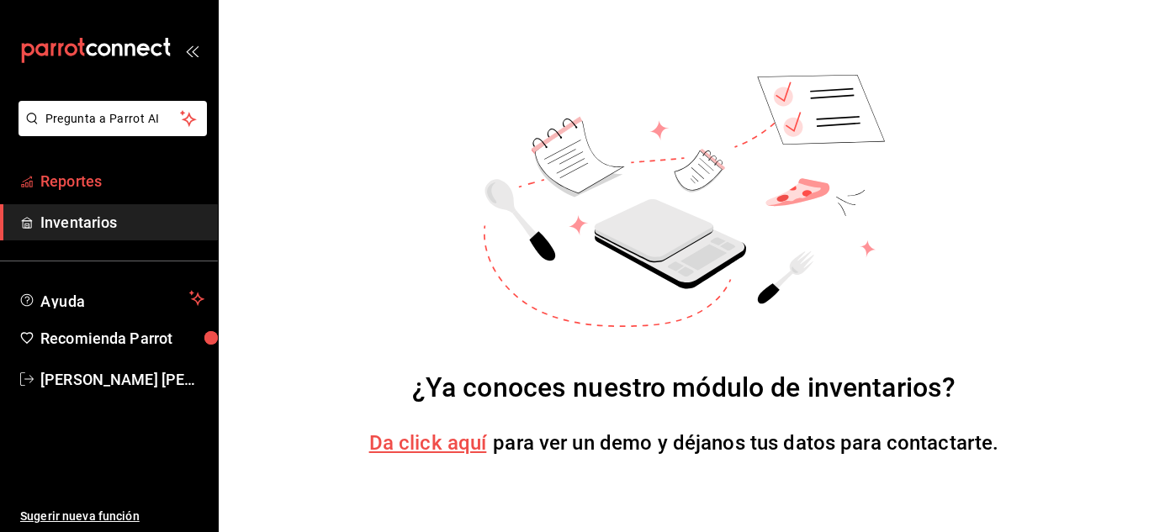
click at [55, 180] on span "Reportes" at bounding box center [122, 181] width 164 height 23
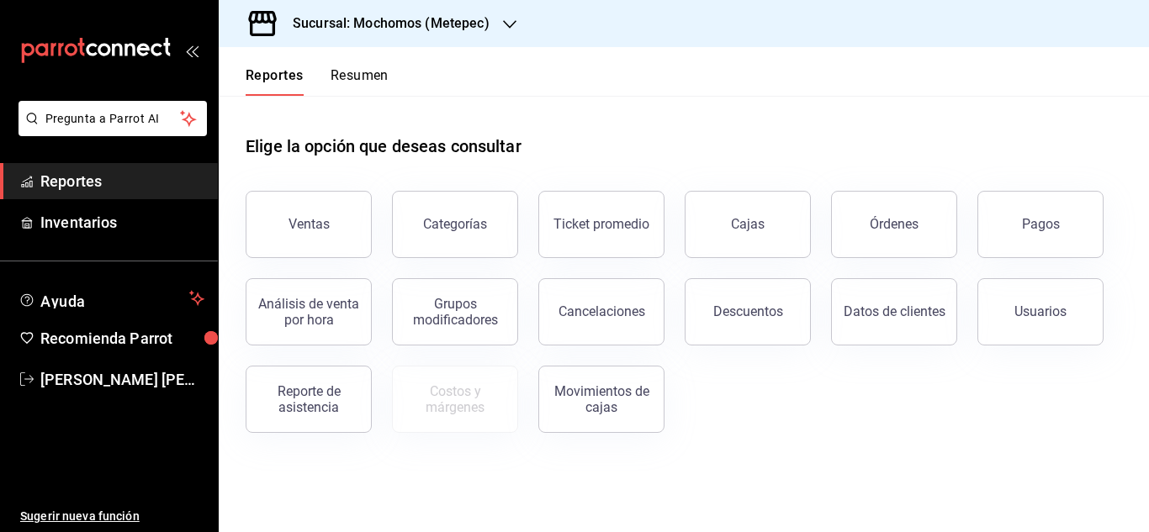
click at [350, 77] on button "Resumen" at bounding box center [360, 81] width 58 height 29
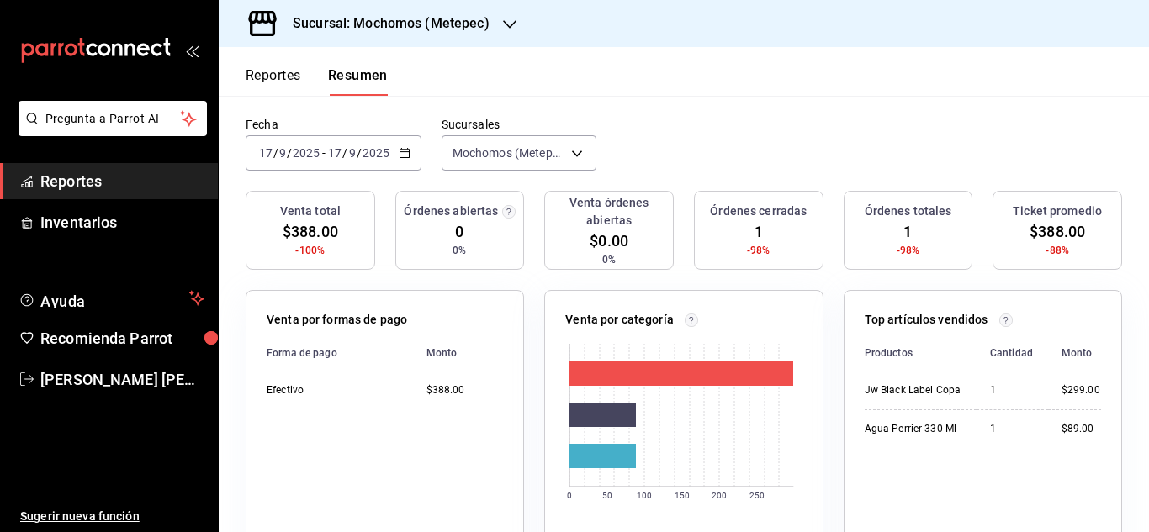
scroll to position [87, 0]
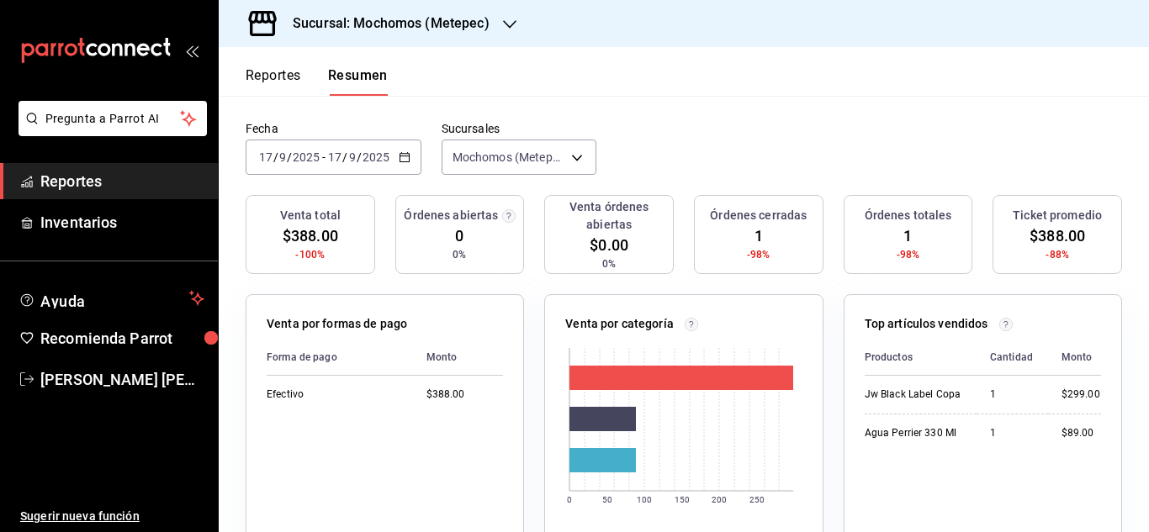
click at [405, 154] on \(Stroke\) "button" at bounding box center [404, 157] width 10 height 9
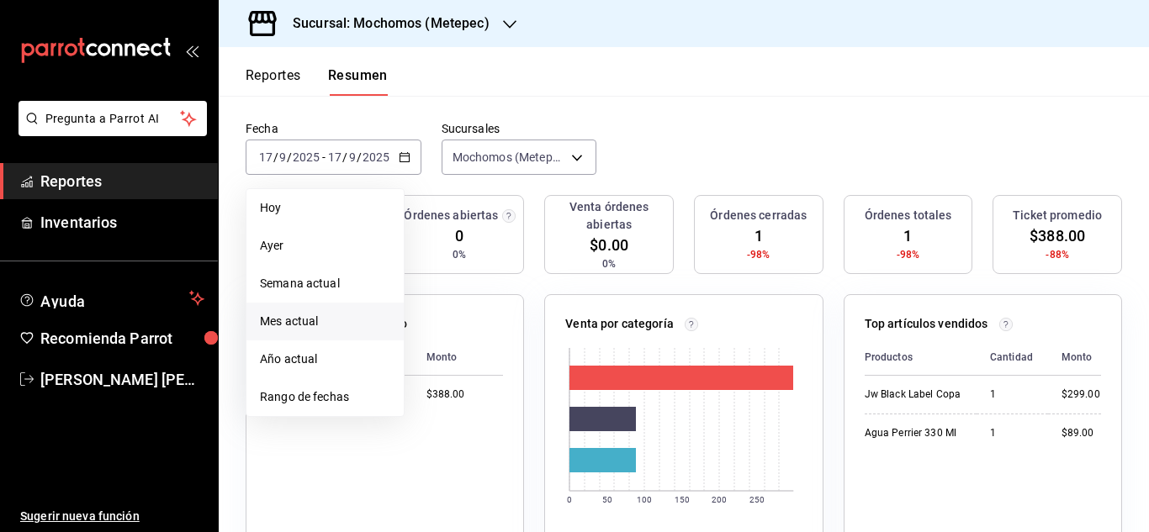
click at [294, 317] on span "Mes actual" at bounding box center [325, 322] width 130 height 18
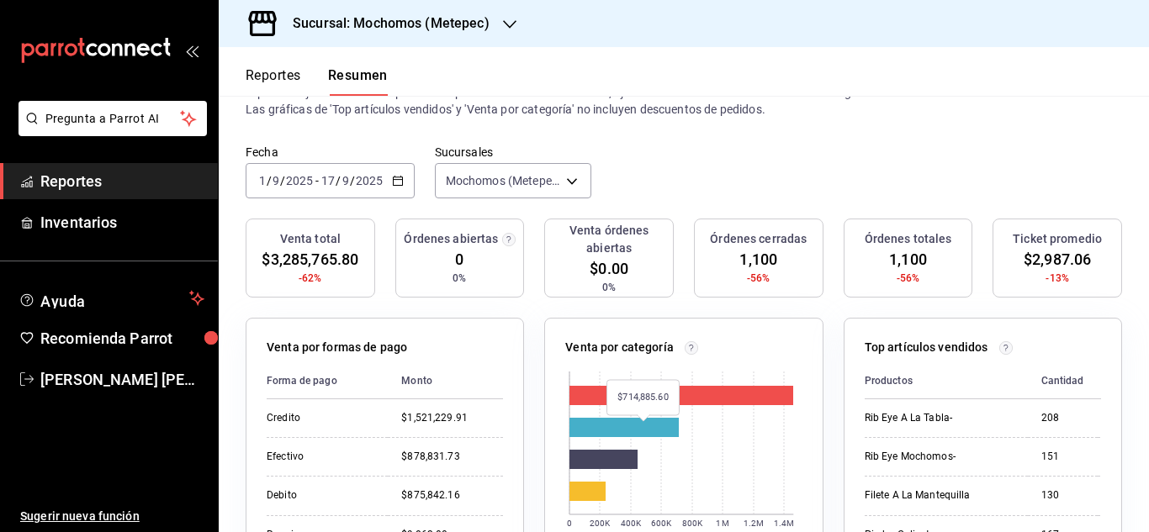
scroll to position [63, 0]
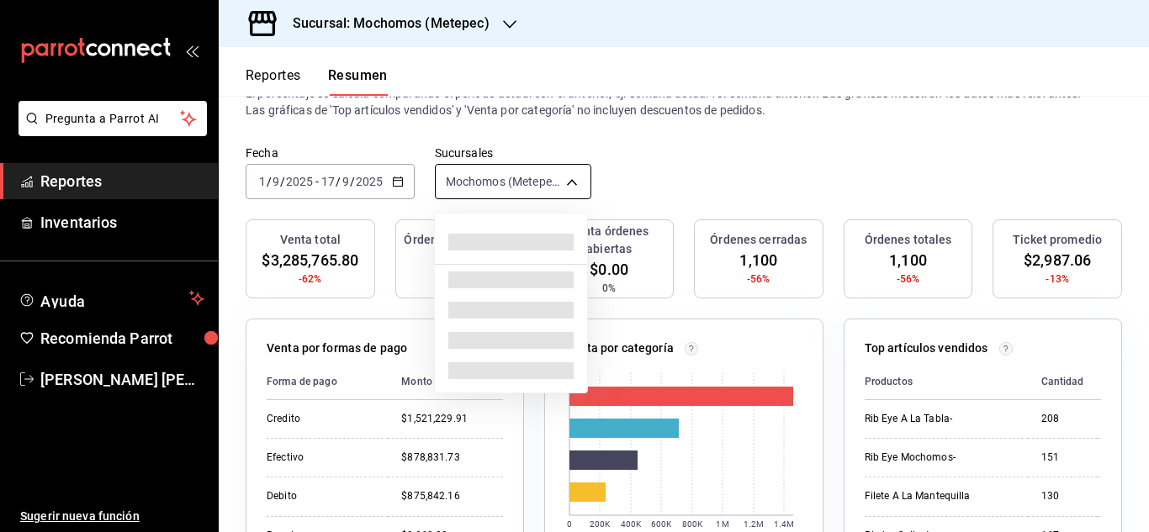
click at [583, 181] on body "Pregunta a Parrot AI Reportes Inventarios Ayuda Recomienda Parrot [PERSON_NAME]…" at bounding box center [574, 266] width 1149 height 532
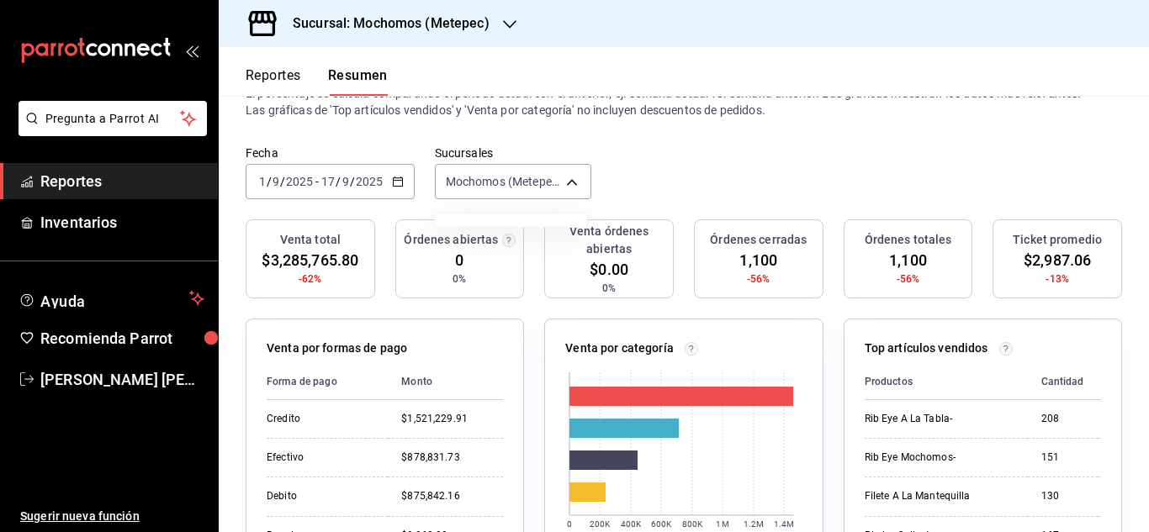
click at [556, 189] on div at bounding box center [574, 266] width 1149 height 532
click at [569, 186] on body "Pregunta a Parrot AI Reportes Inventarios Ayuda Recomienda Parrot [PERSON_NAME]…" at bounding box center [574, 266] width 1149 height 532
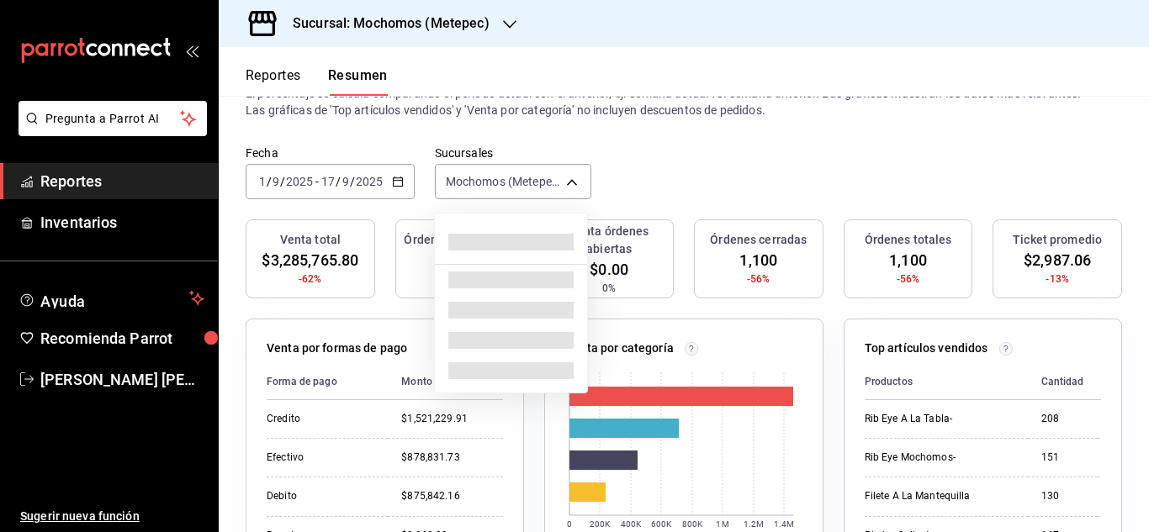
click at [512, 22] on div at bounding box center [574, 266] width 1149 height 532
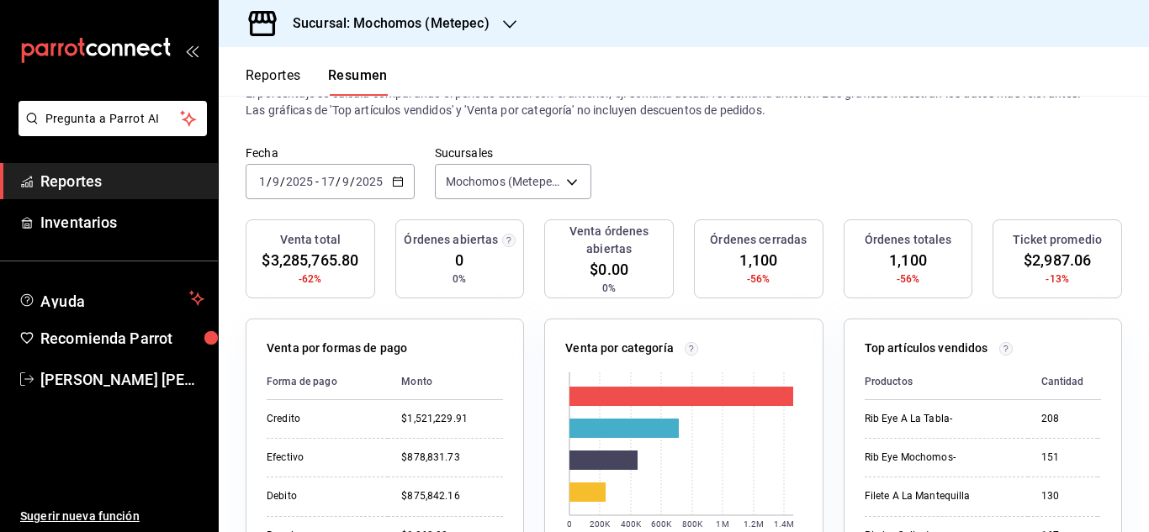
click at [512, 22] on icon "button" at bounding box center [509, 24] width 13 height 13
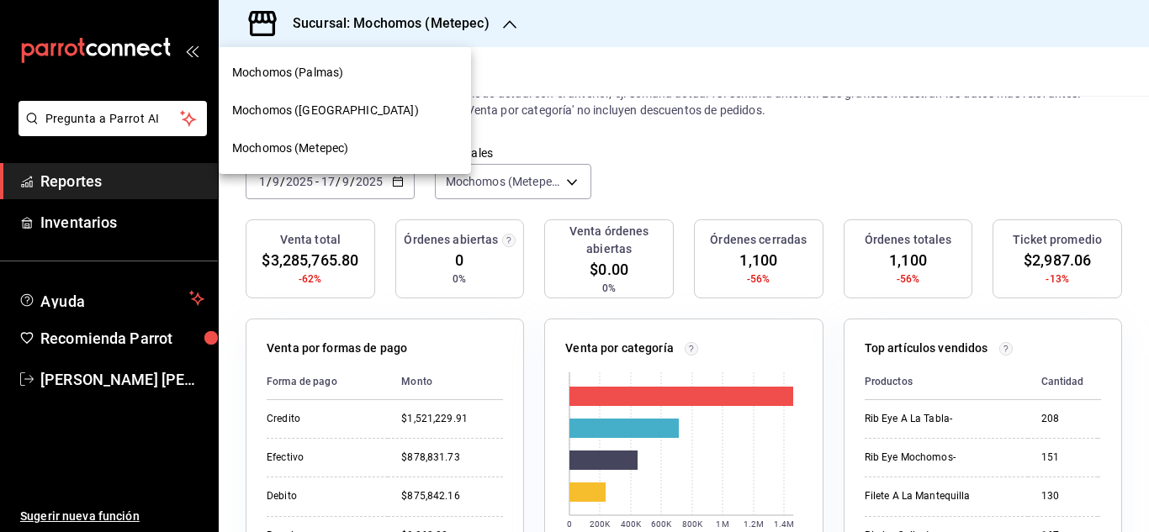
click at [368, 74] on div "Mochomos (Palmas)" at bounding box center [344, 73] width 225 height 18
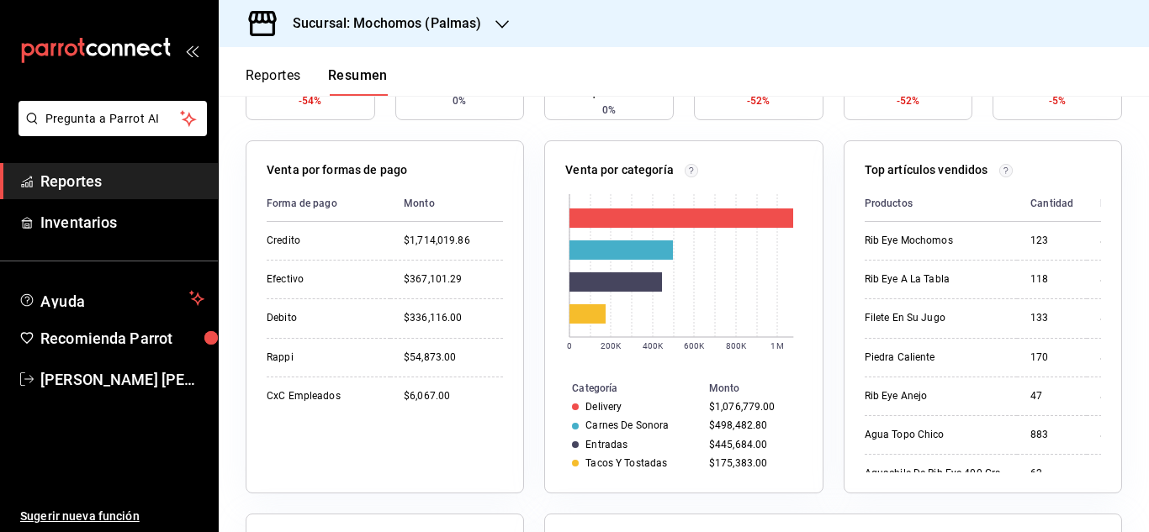
scroll to position [246, 0]
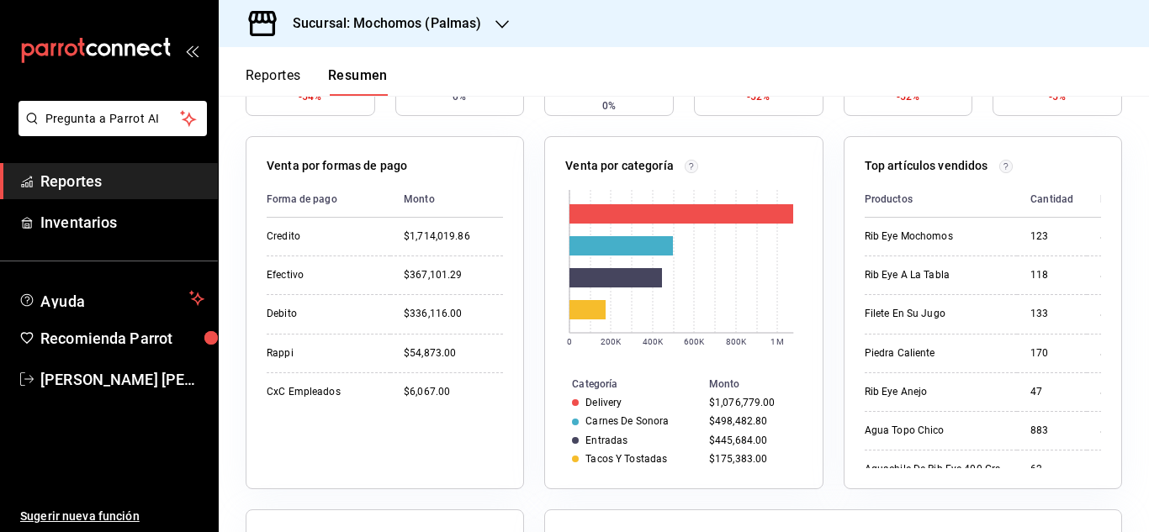
click at [537, 373] on div "Venta por categoría 0 200K 400K 600K 800K 1M Categoría Monto Delivery $1,076,77…" at bounding box center [673, 302] width 299 height 373
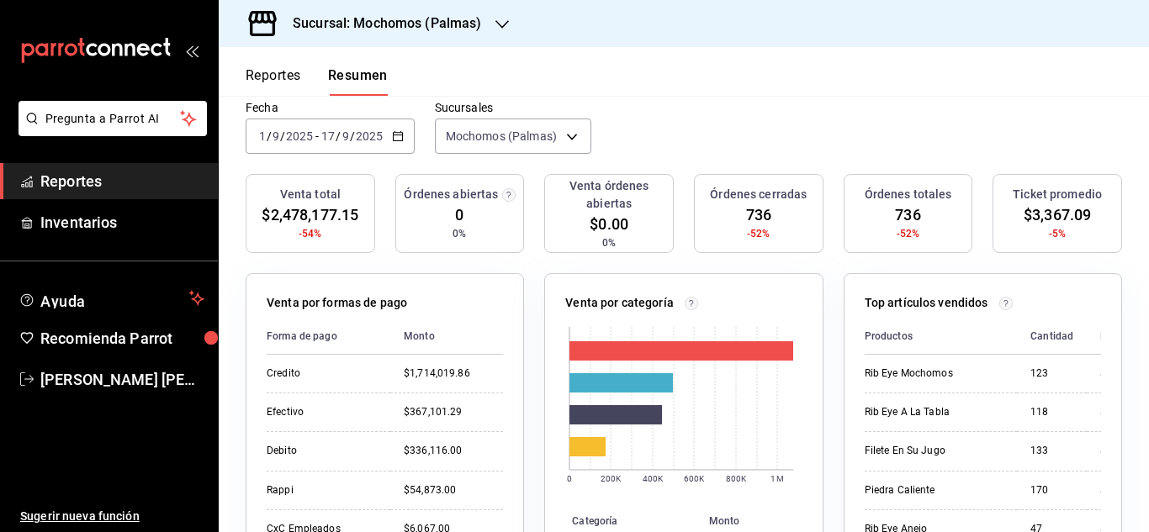
scroll to position [108, 0]
click at [669, 319] on div "Venta por categoría" at bounding box center [683, 307] width 236 height 24
